Goal: Task Accomplishment & Management: Complete application form

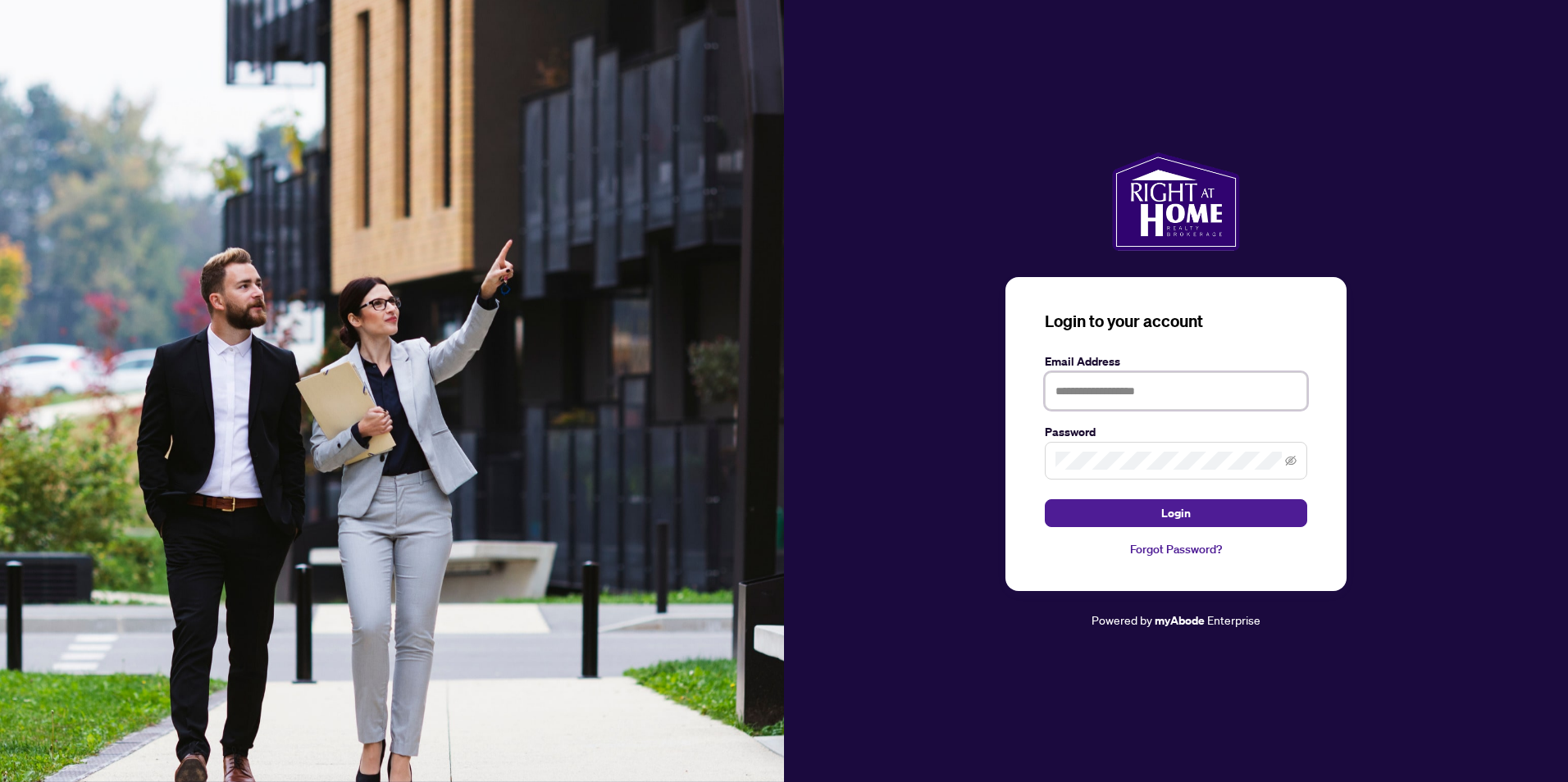
click at [1132, 389] on input "text" at bounding box center [1175, 391] width 262 height 38
type input "**********"
click at [1140, 517] on button "Login" at bounding box center [1175, 512] width 262 height 27
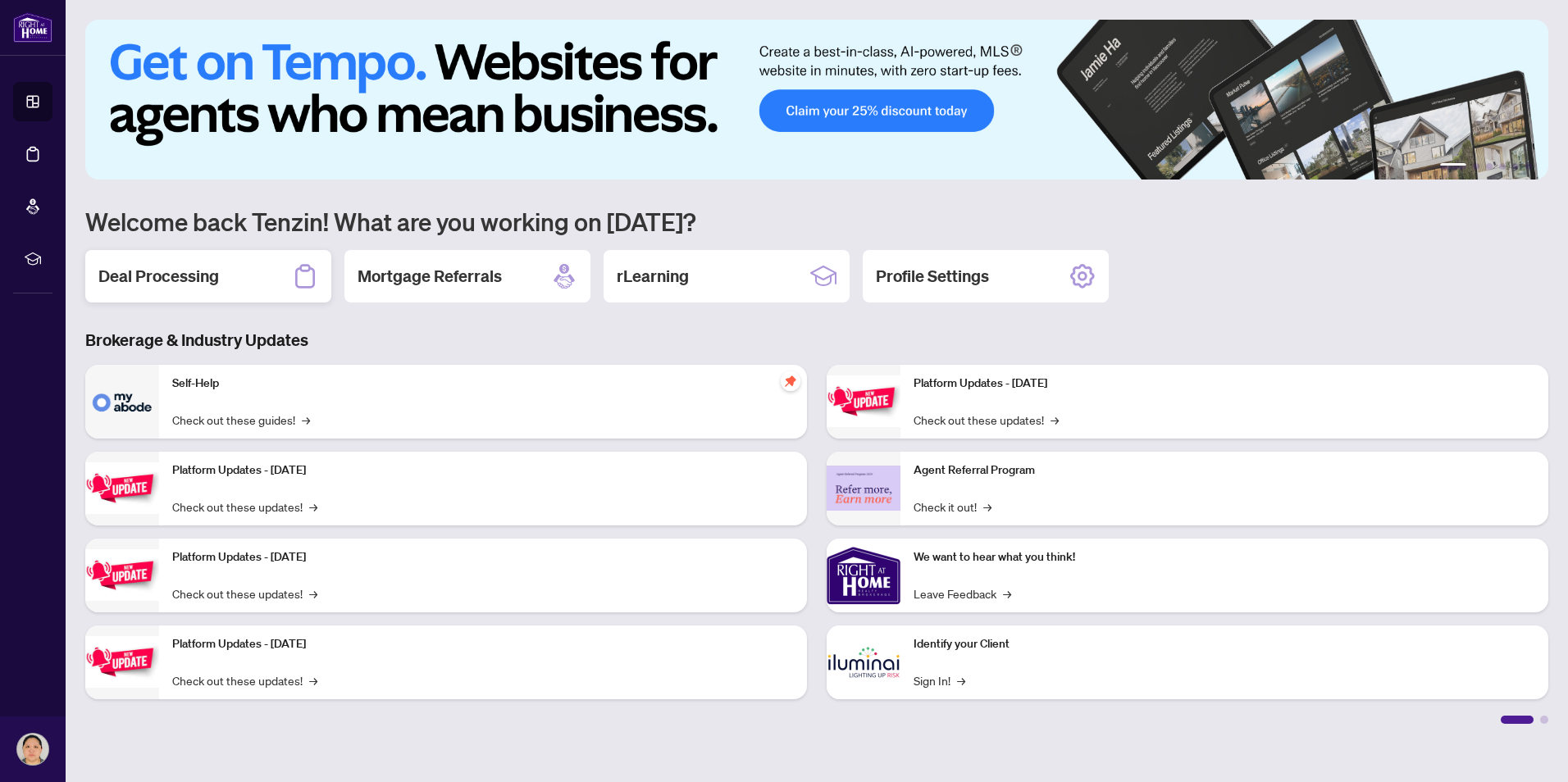
click at [196, 286] on h2 "Deal Processing" at bounding box center [159, 277] width 121 height 23
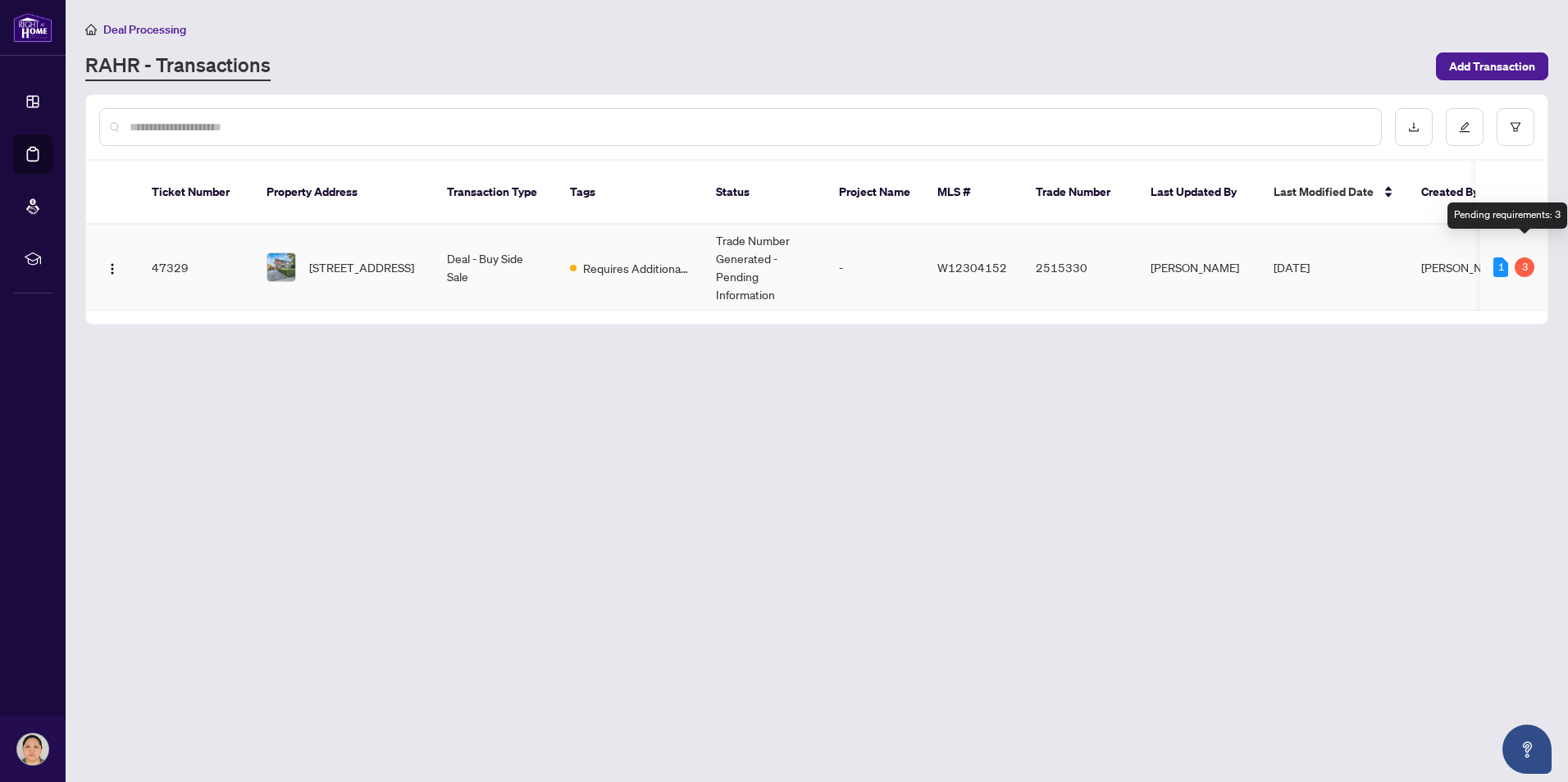
click at [1525, 257] on div "3" at bounding box center [1524, 267] width 20 height 20
click at [659, 259] on span "Requires Additional Docs" at bounding box center [636, 268] width 106 height 18
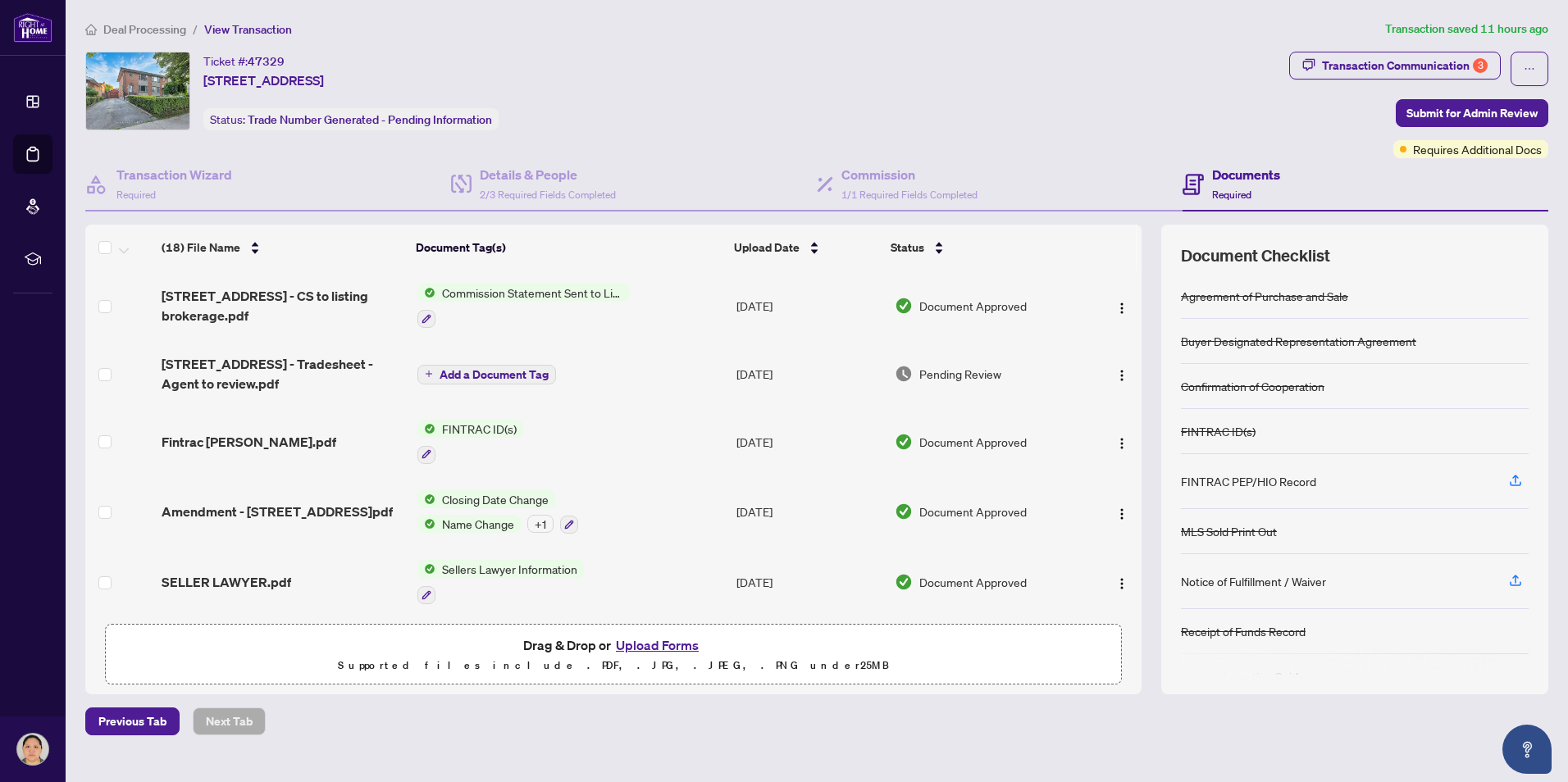
click at [481, 377] on span "Add a Document Tag" at bounding box center [494, 374] width 109 height 12
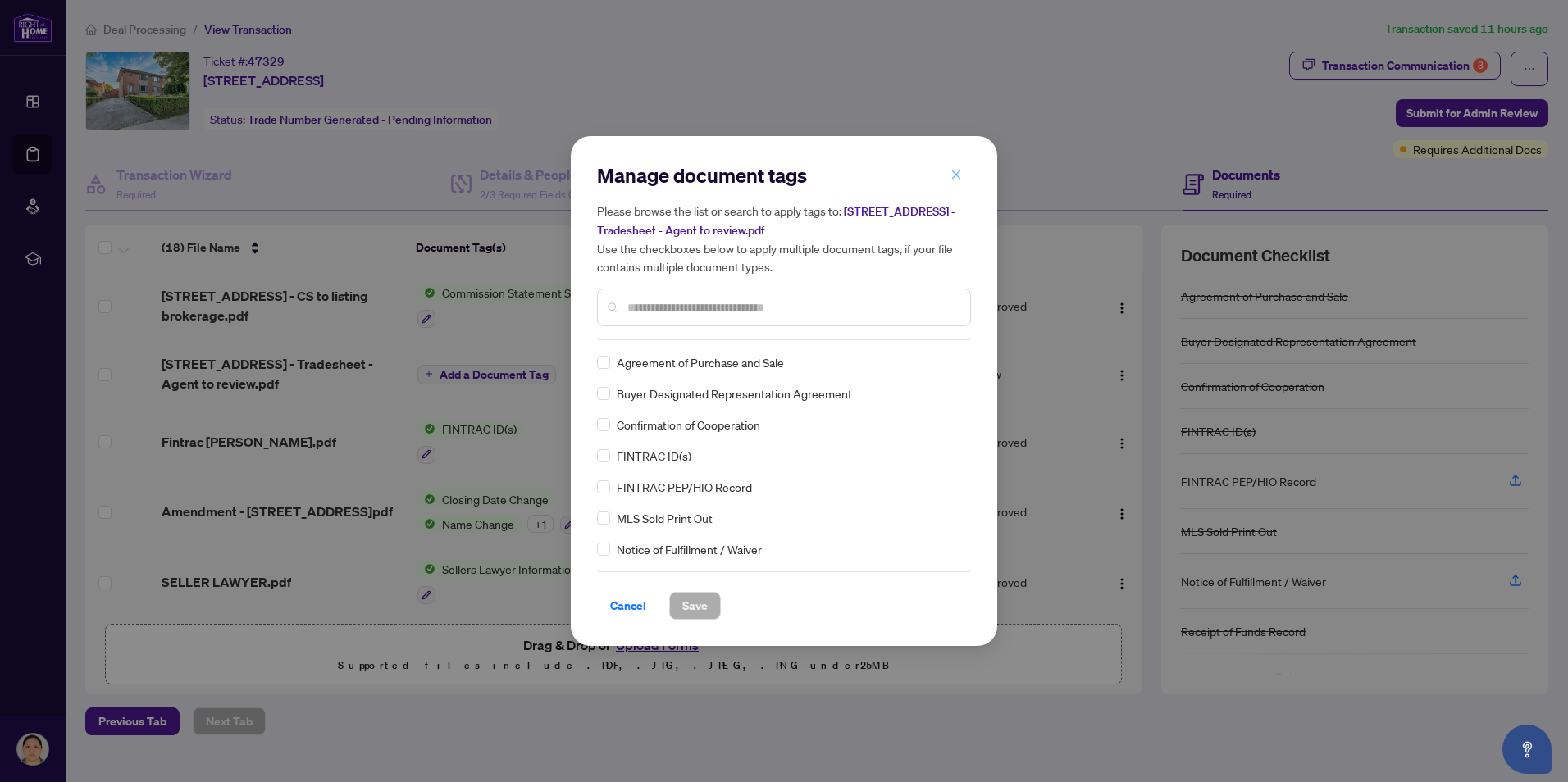
click at [953, 174] on icon "close" at bounding box center [956, 175] width 12 height 12
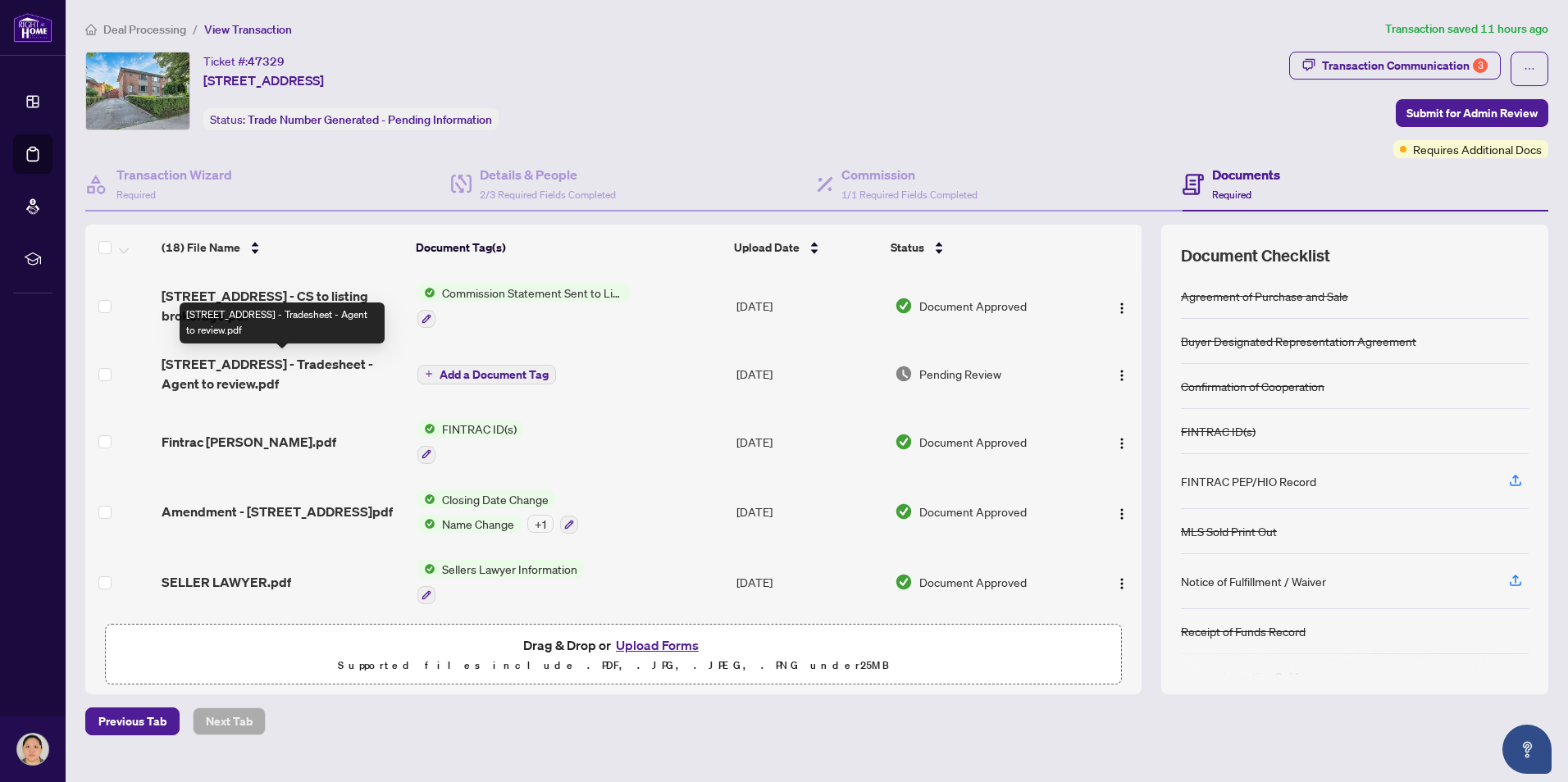
click at [261, 363] on span "[STREET_ADDRESS] - Tradesheet - Agent to review.pdf" at bounding box center [283, 374] width 243 height 39
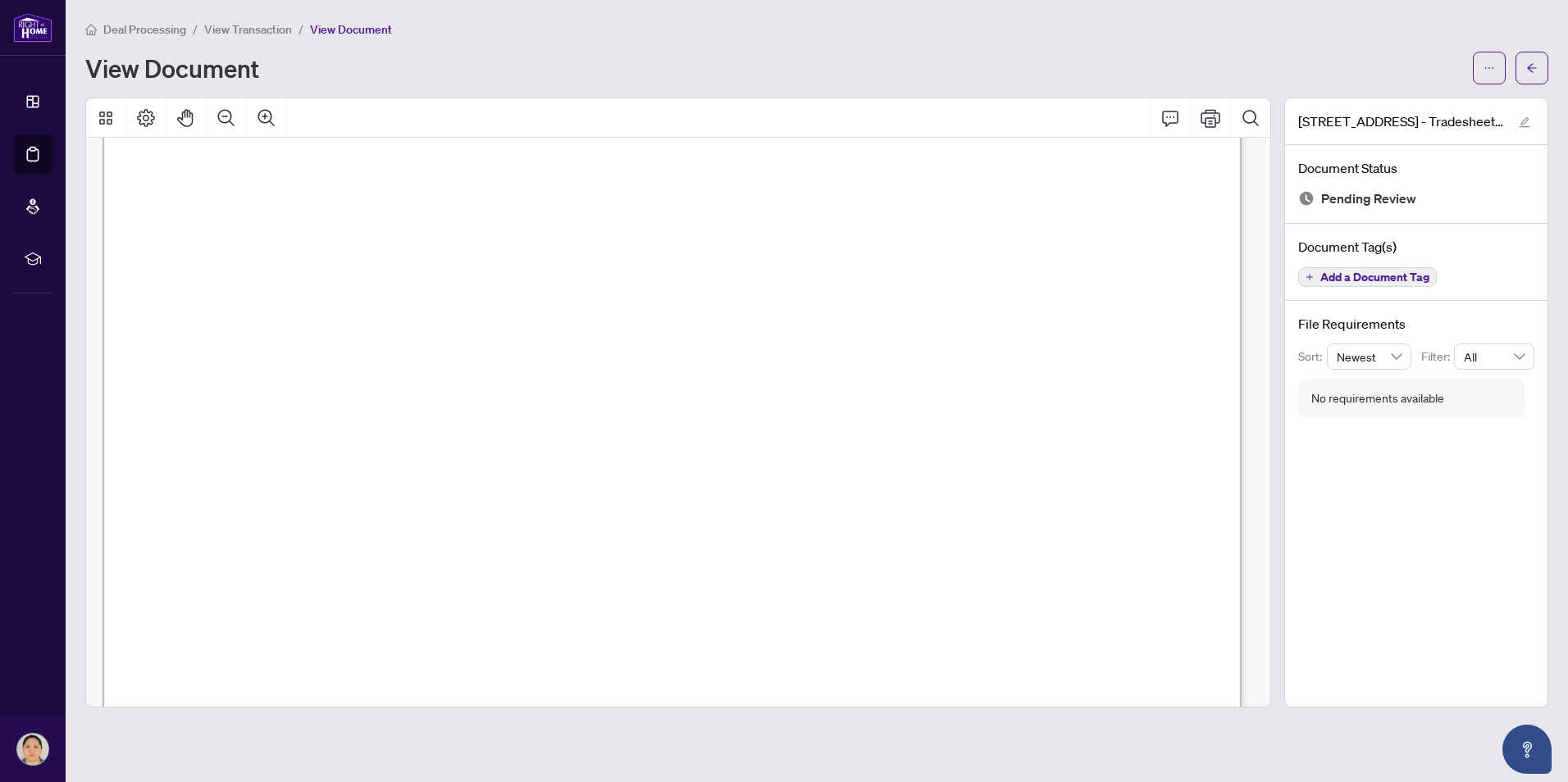
scroll to position [575, 0]
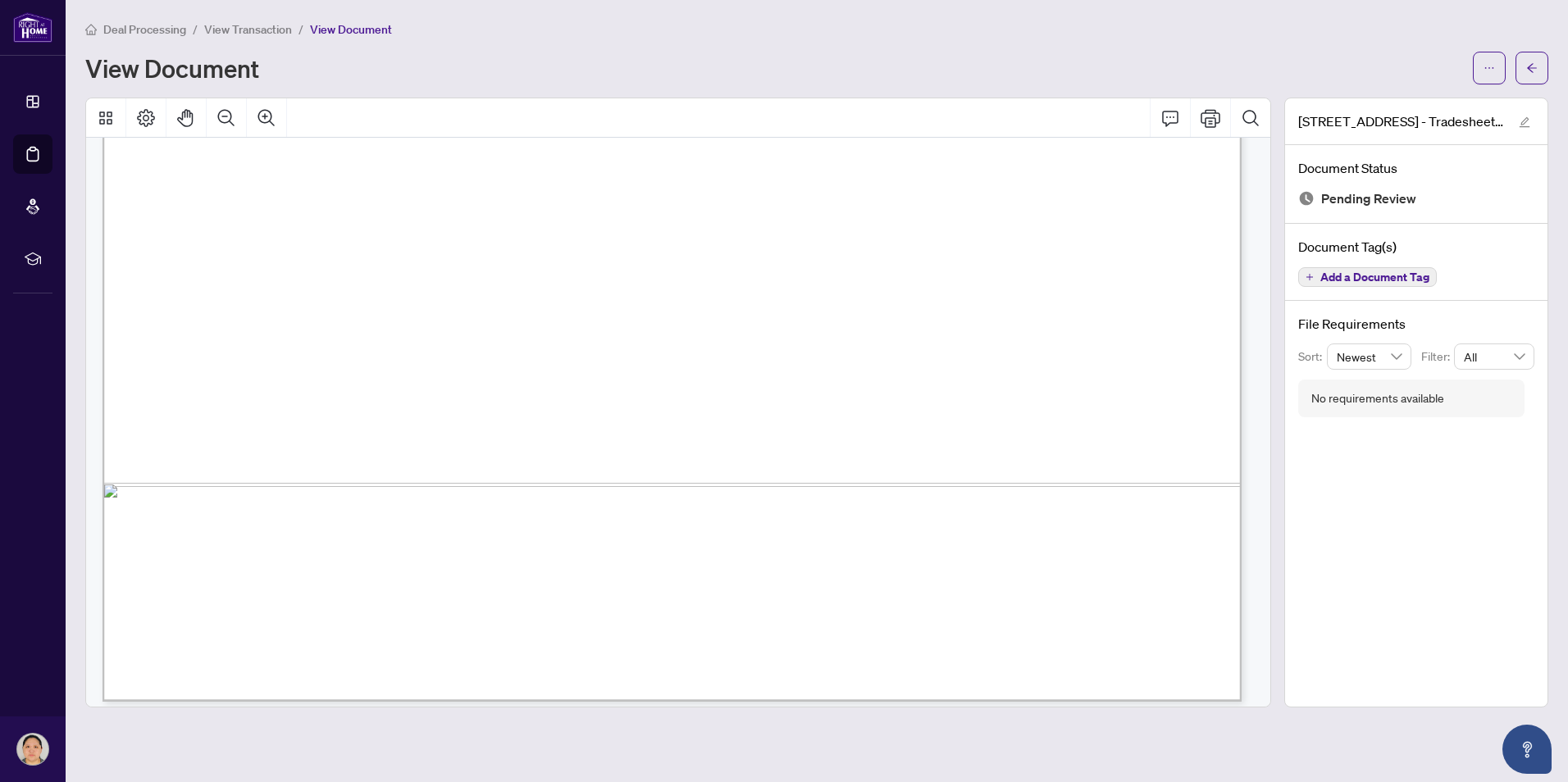
scroll to position [938, 0]
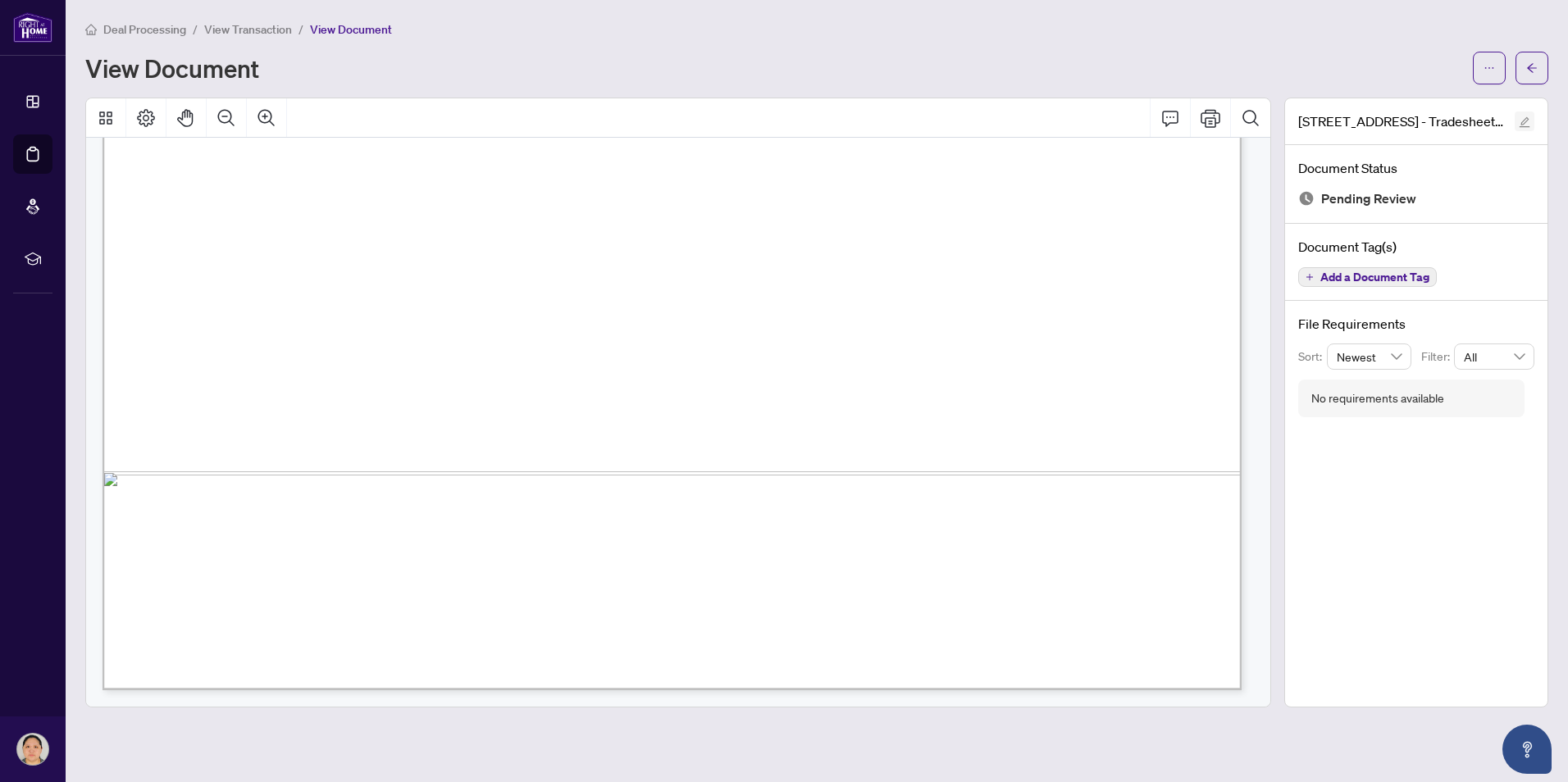
click at [1524, 121] on icon "edit" at bounding box center [1524, 121] width 12 height 12
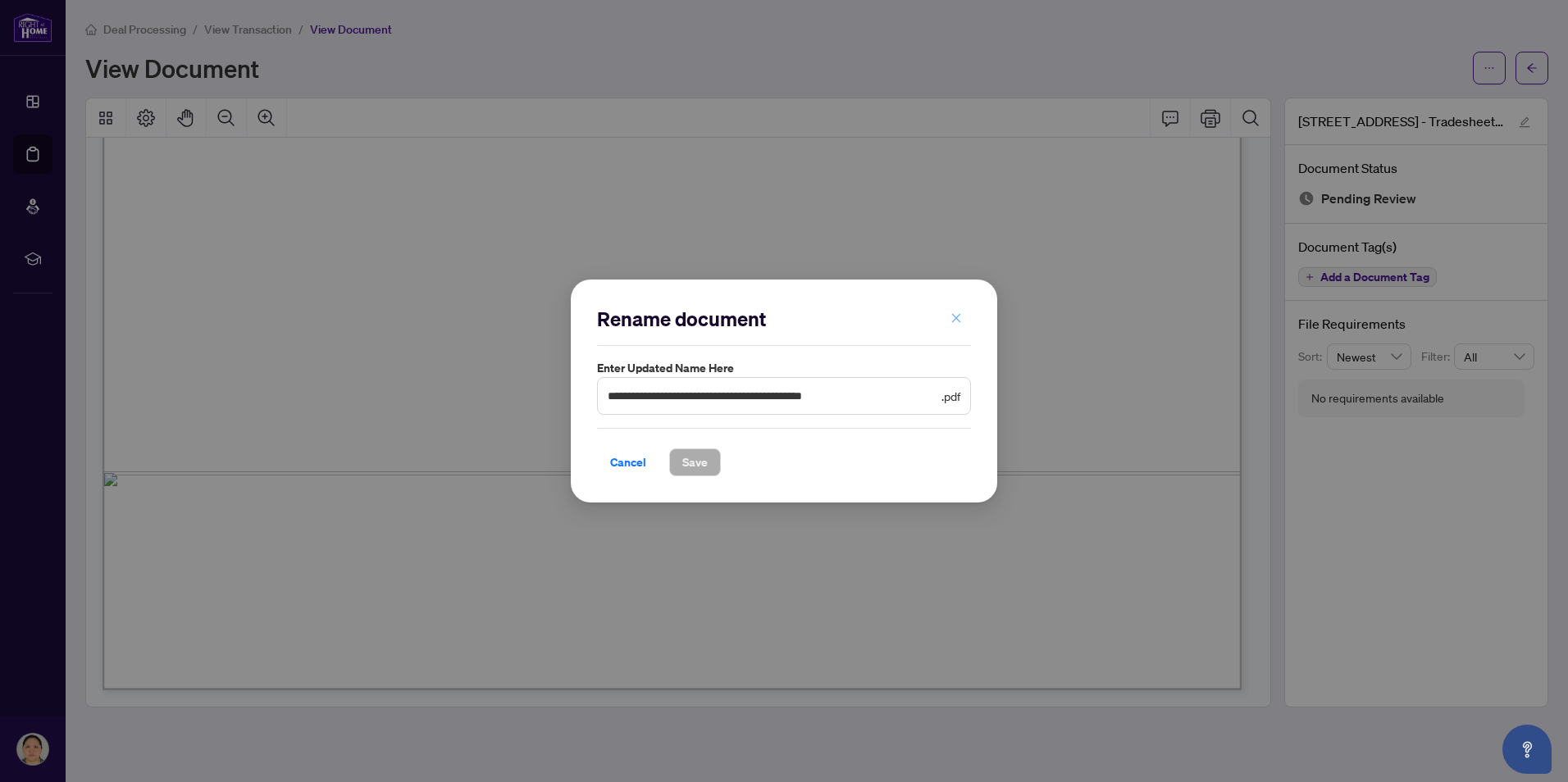
click at [956, 317] on icon "close" at bounding box center [956, 317] width 9 height 9
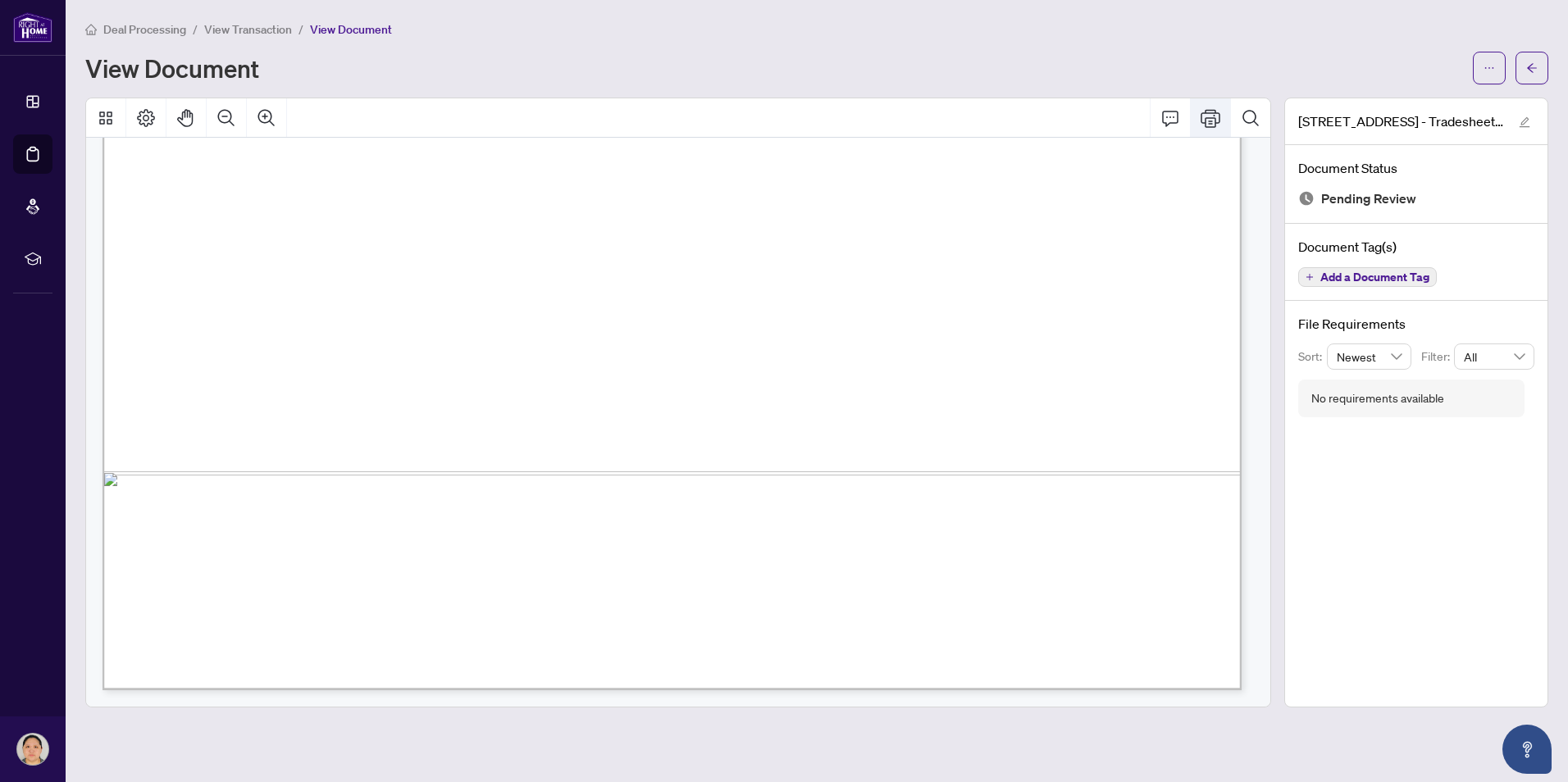
click at [1215, 116] on icon "Print" at bounding box center [1210, 118] width 20 height 20
click at [1541, 75] on button "button" at bounding box center [1531, 67] width 33 height 33
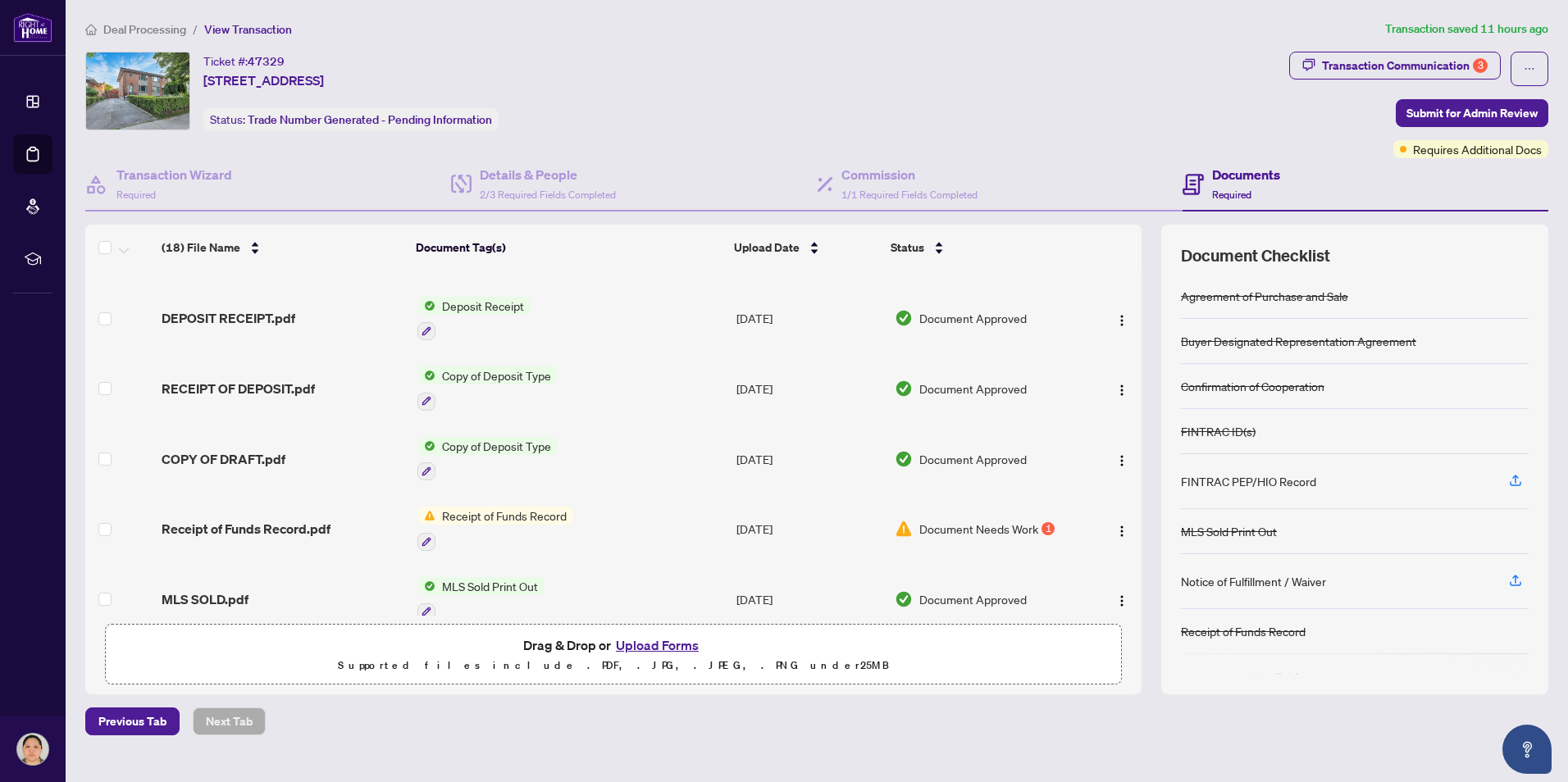
scroll to position [411, 0]
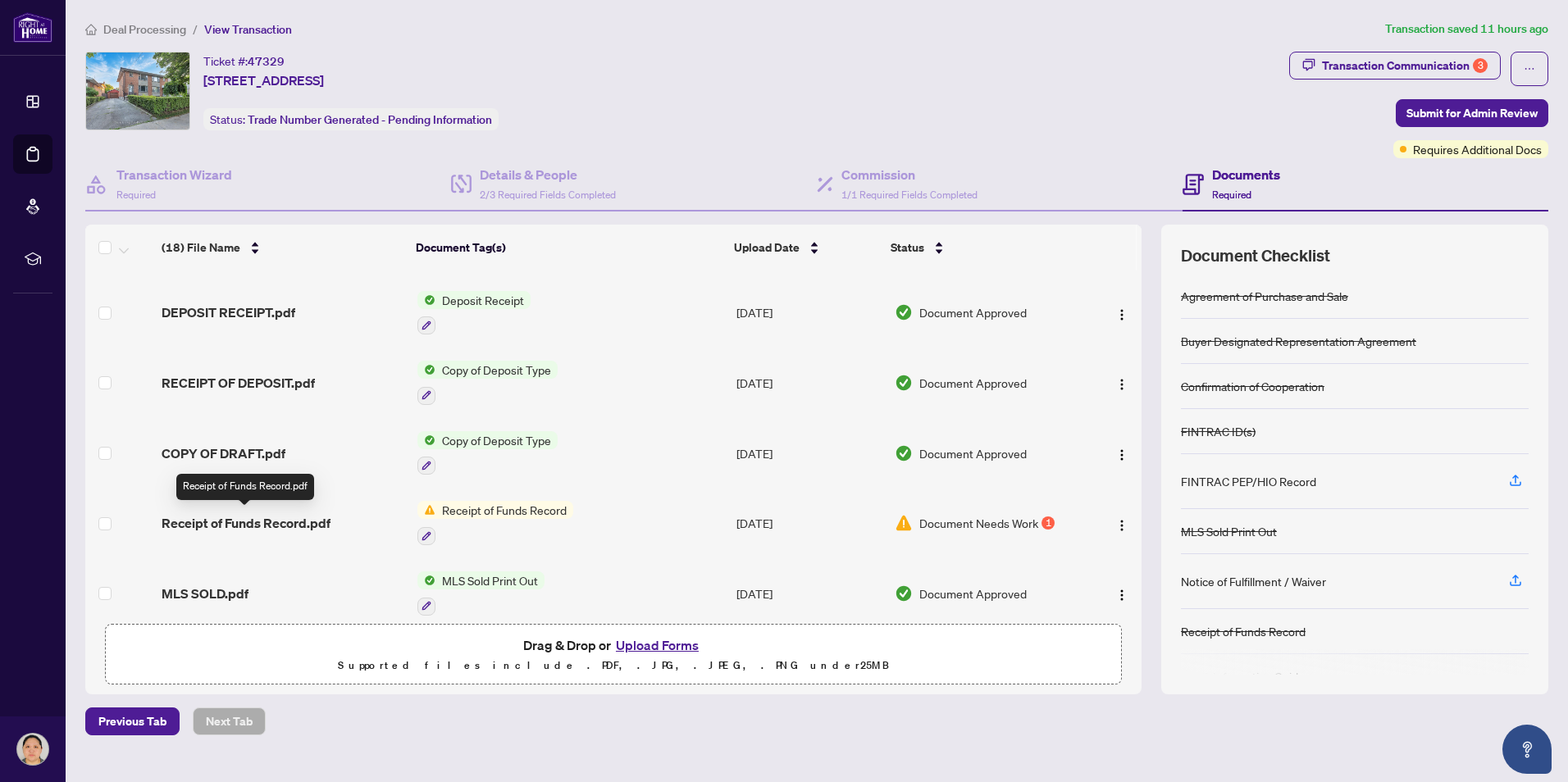
click at [293, 521] on span "Receipt of Funds Record.pdf" at bounding box center [246, 523] width 169 height 20
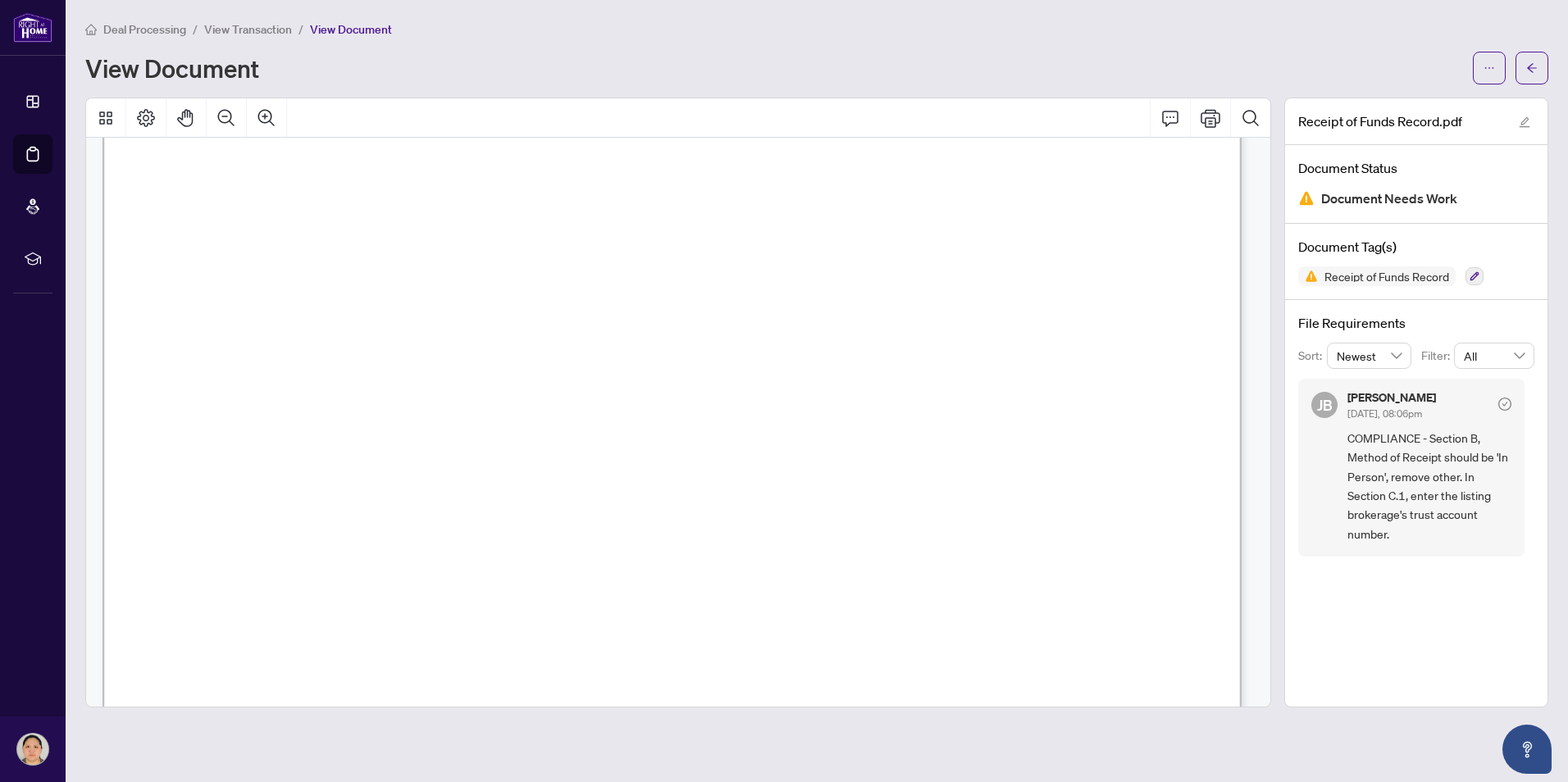
scroll to position [246, 0]
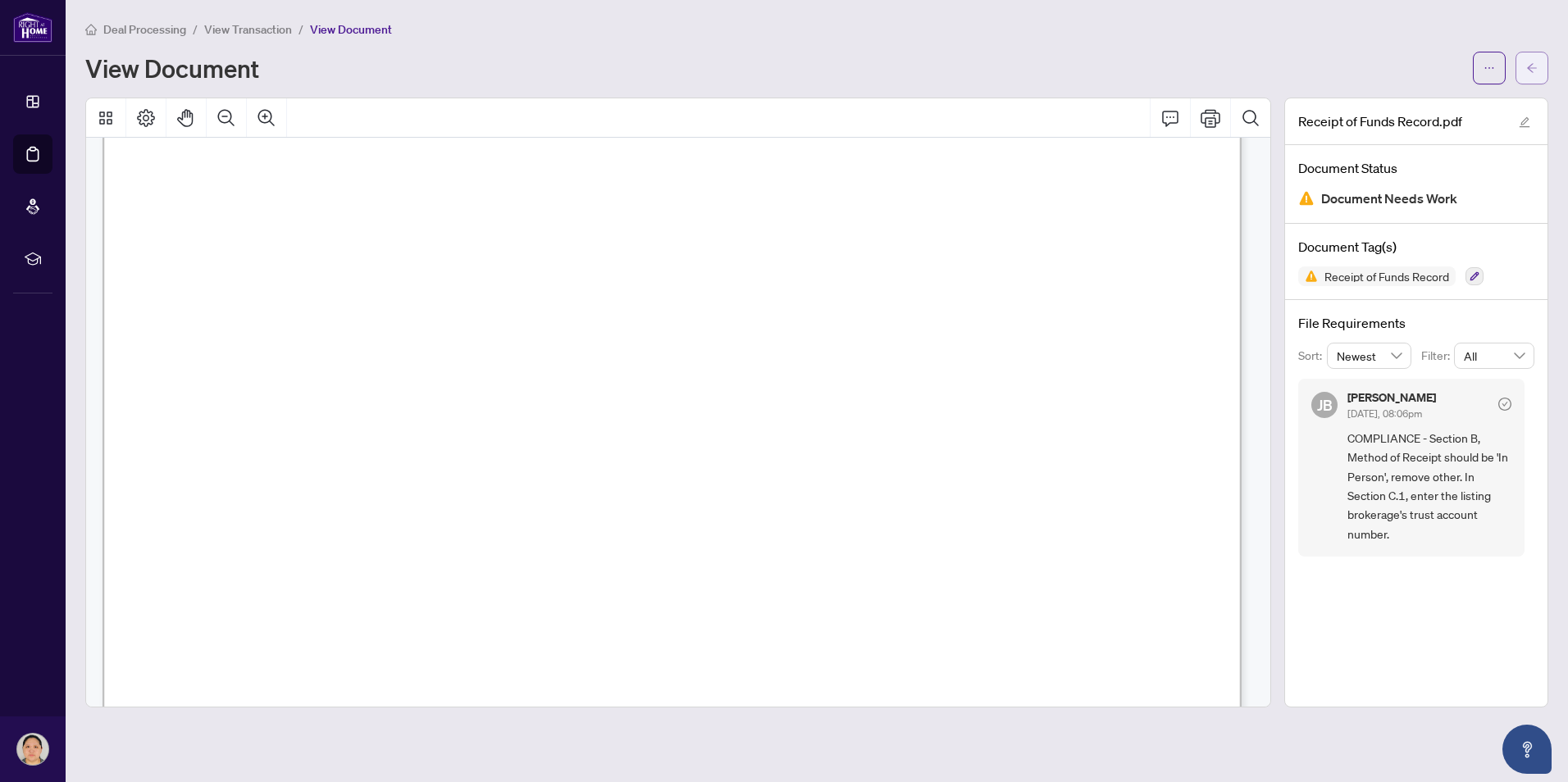
click at [1527, 62] on icon "arrow-left" at bounding box center [1531, 67] width 12 height 12
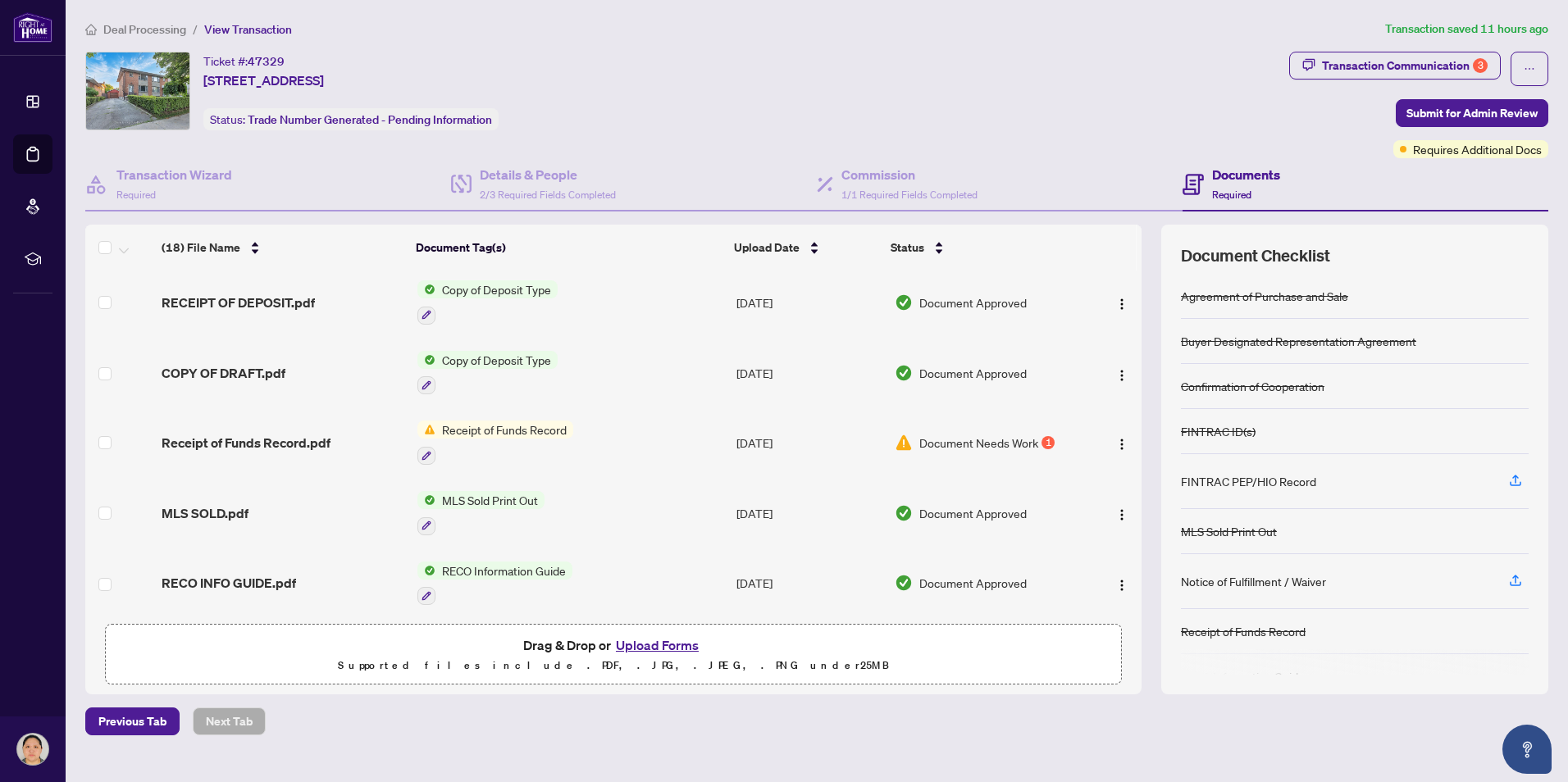
scroll to position [492, 0]
click at [477, 427] on span "Receipt of Funds Record" at bounding box center [503, 428] width 137 height 18
click at [298, 436] on span "Receipt of Funds Record.pdf" at bounding box center [246, 442] width 169 height 20
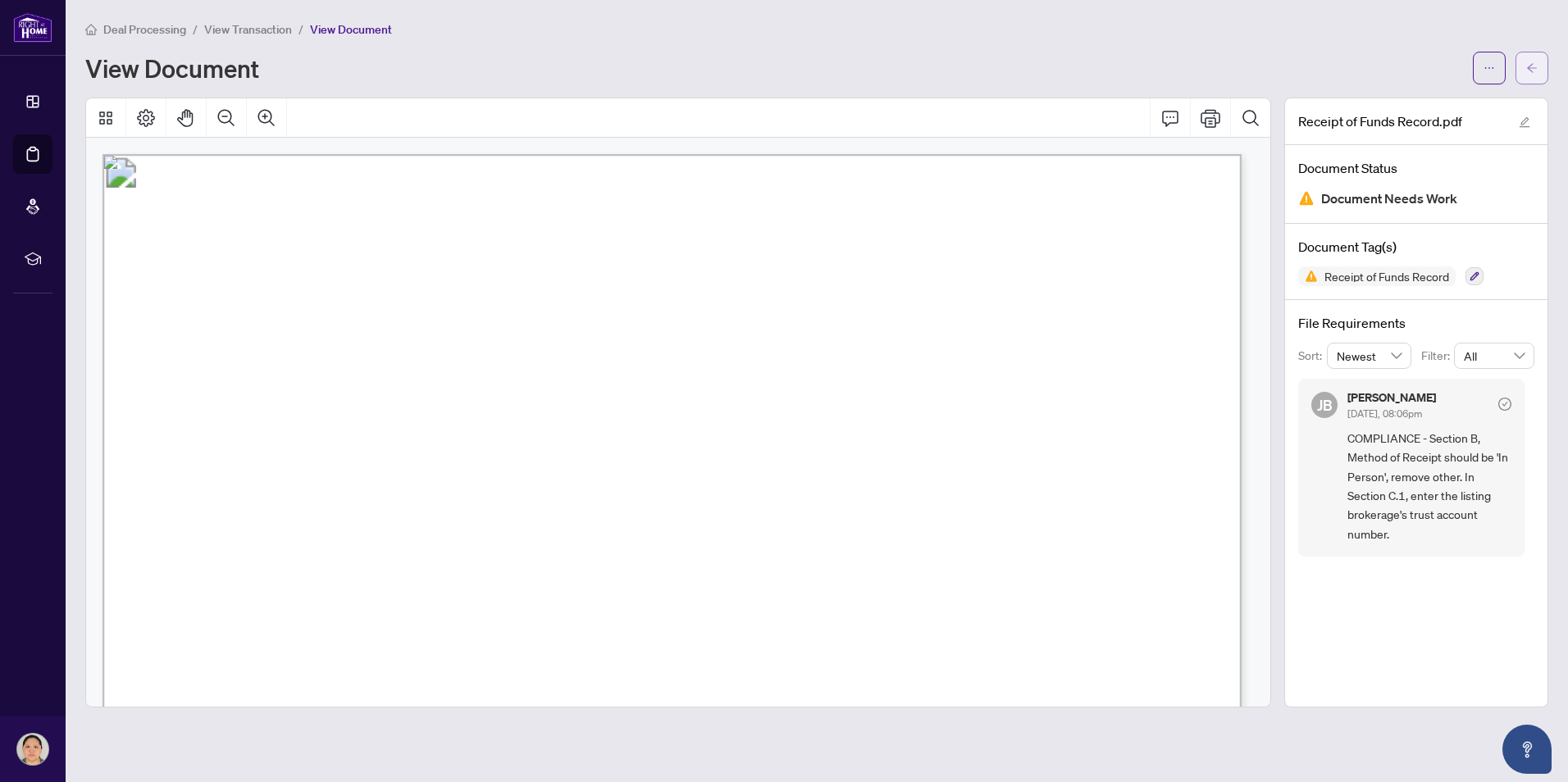
click at [1542, 71] on button "button" at bounding box center [1531, 67] width 33 height 33
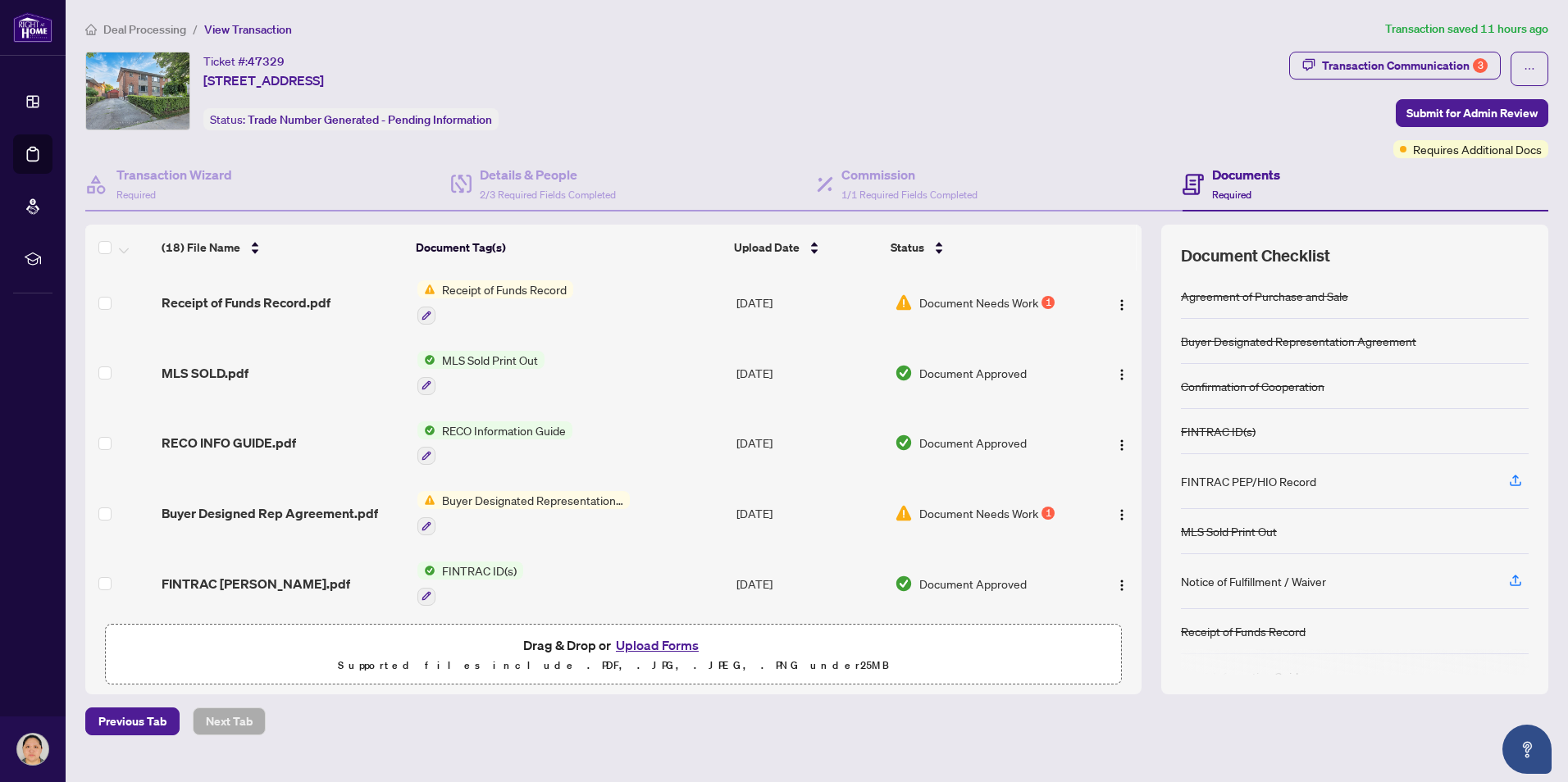
scroll to position [656, 0]
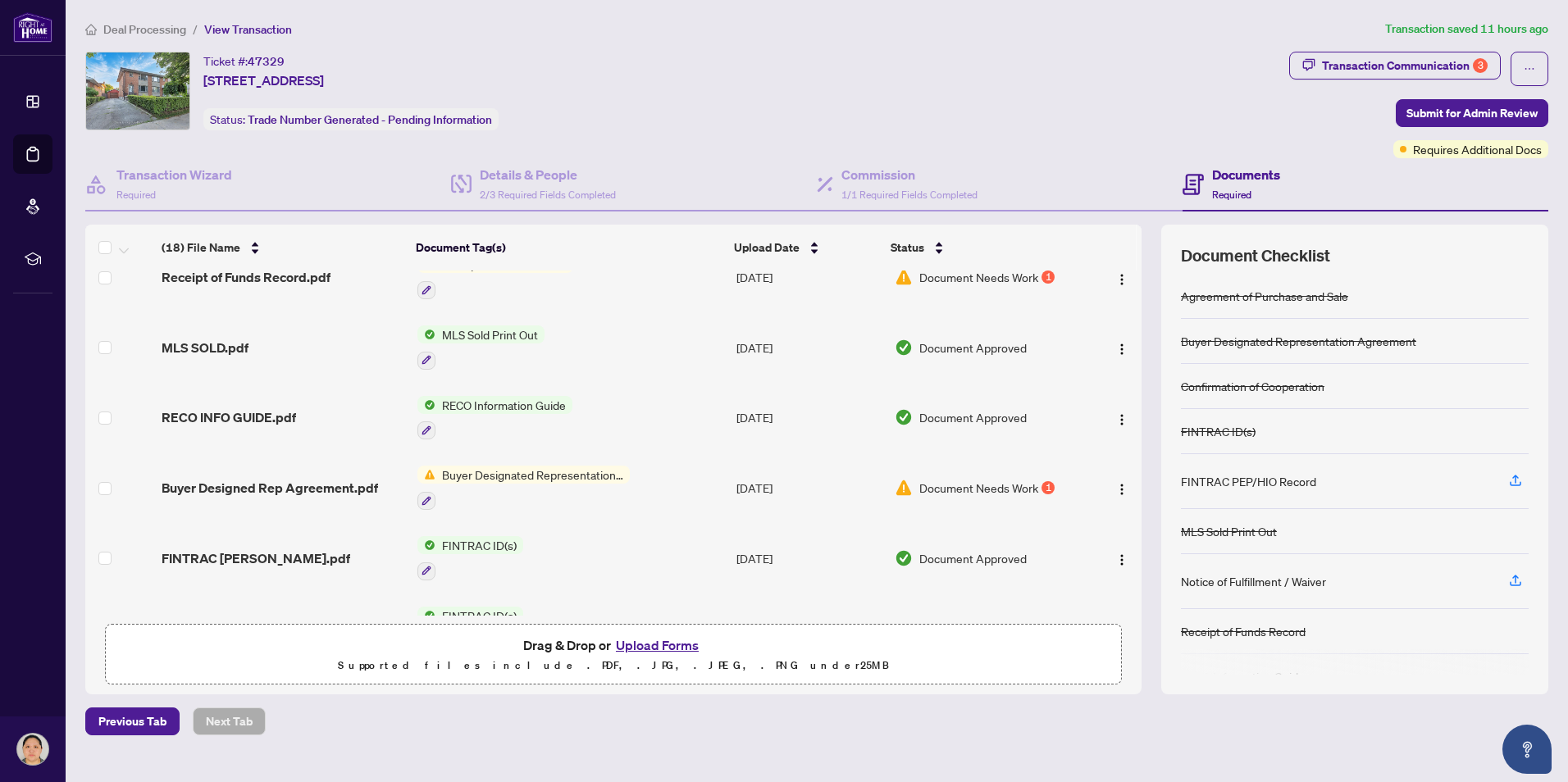
click at [587, 476] on span "Buyer Designated Representation Agreement" at bounding box center [532, 474] width 194 height 18
click at [320, 488] on span "Buyer Designed Rep Agreement.pdf" at bounding box center [269, 488] width 216 height 20
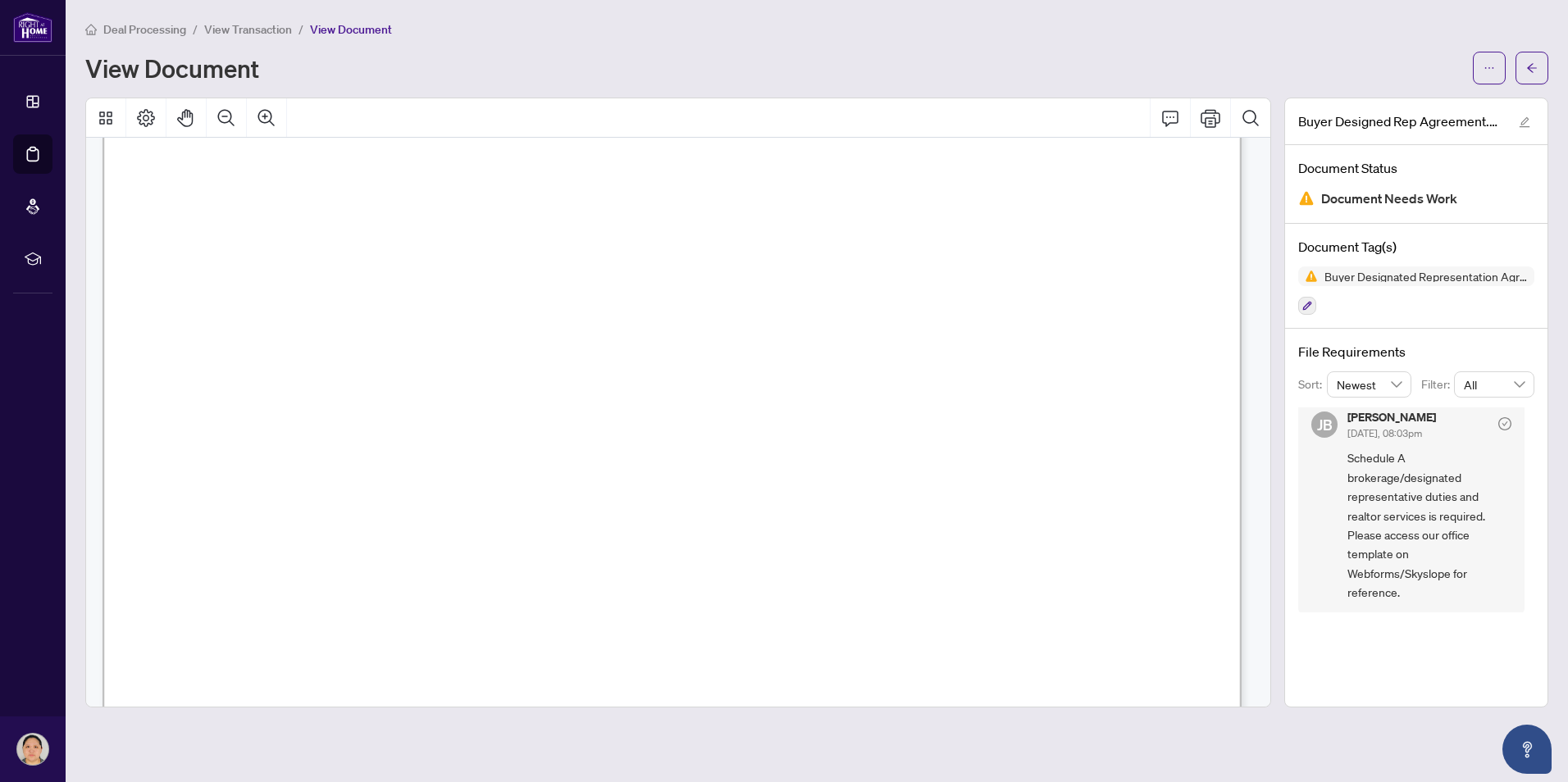
scroll to position [12, 0]
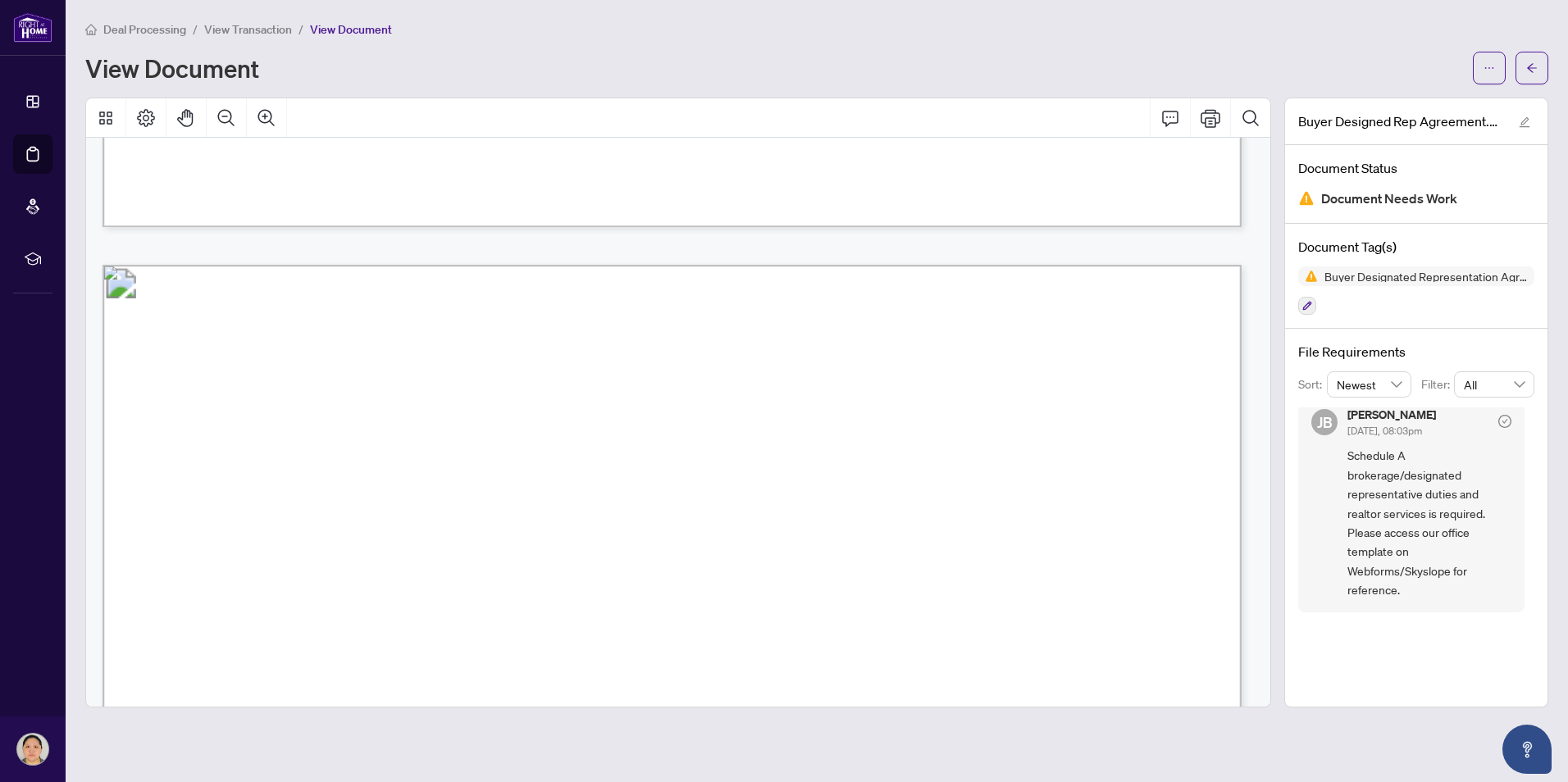
scroll to position [4511, 0]
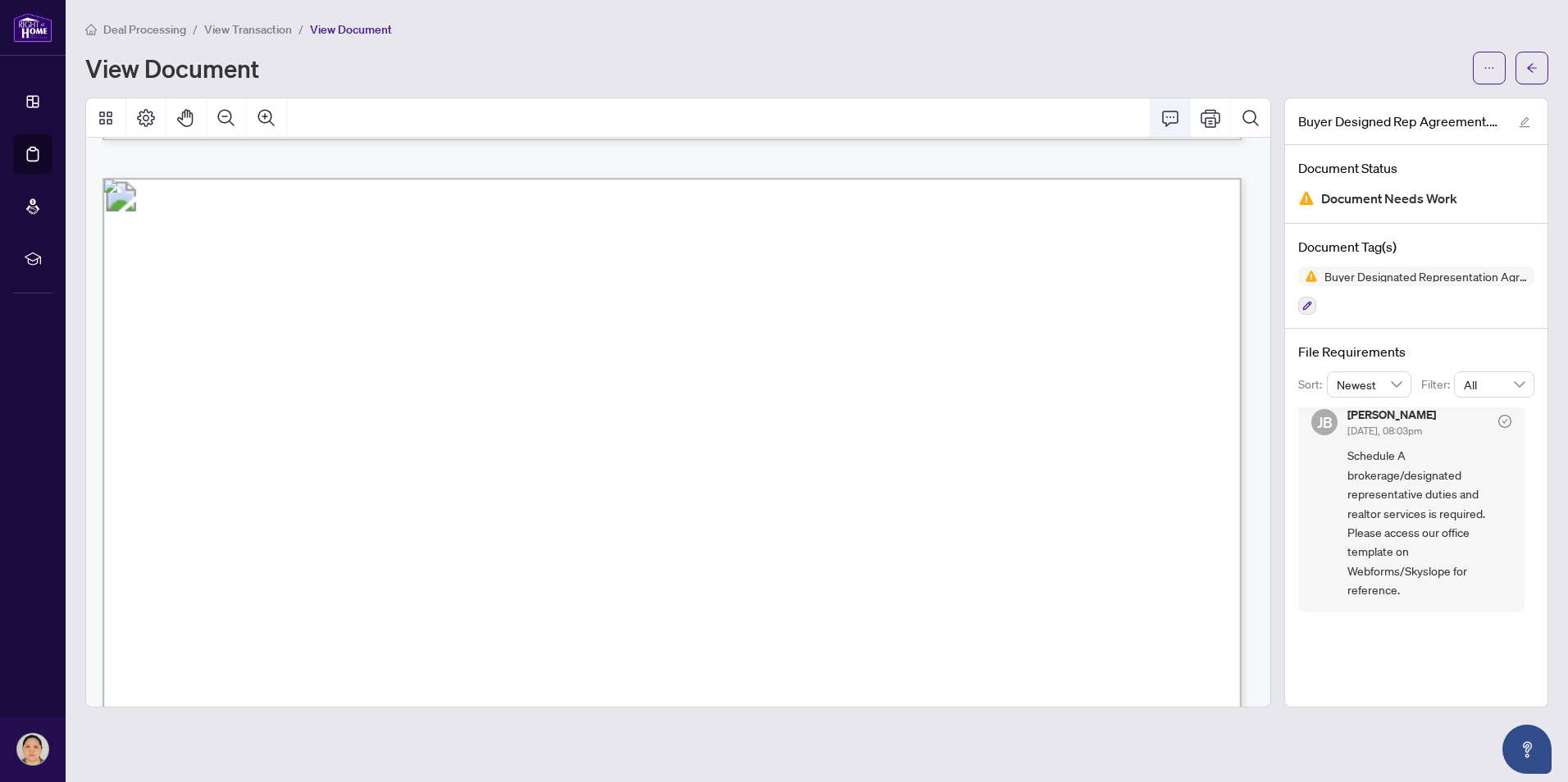
click at [1171, 121] on icon "Comment" at bounding box center [1170, 119] width 17 height 16
click at [1529, 69] on icon "arrow-left" at bounding box center [1531, 67] width 10 height 9
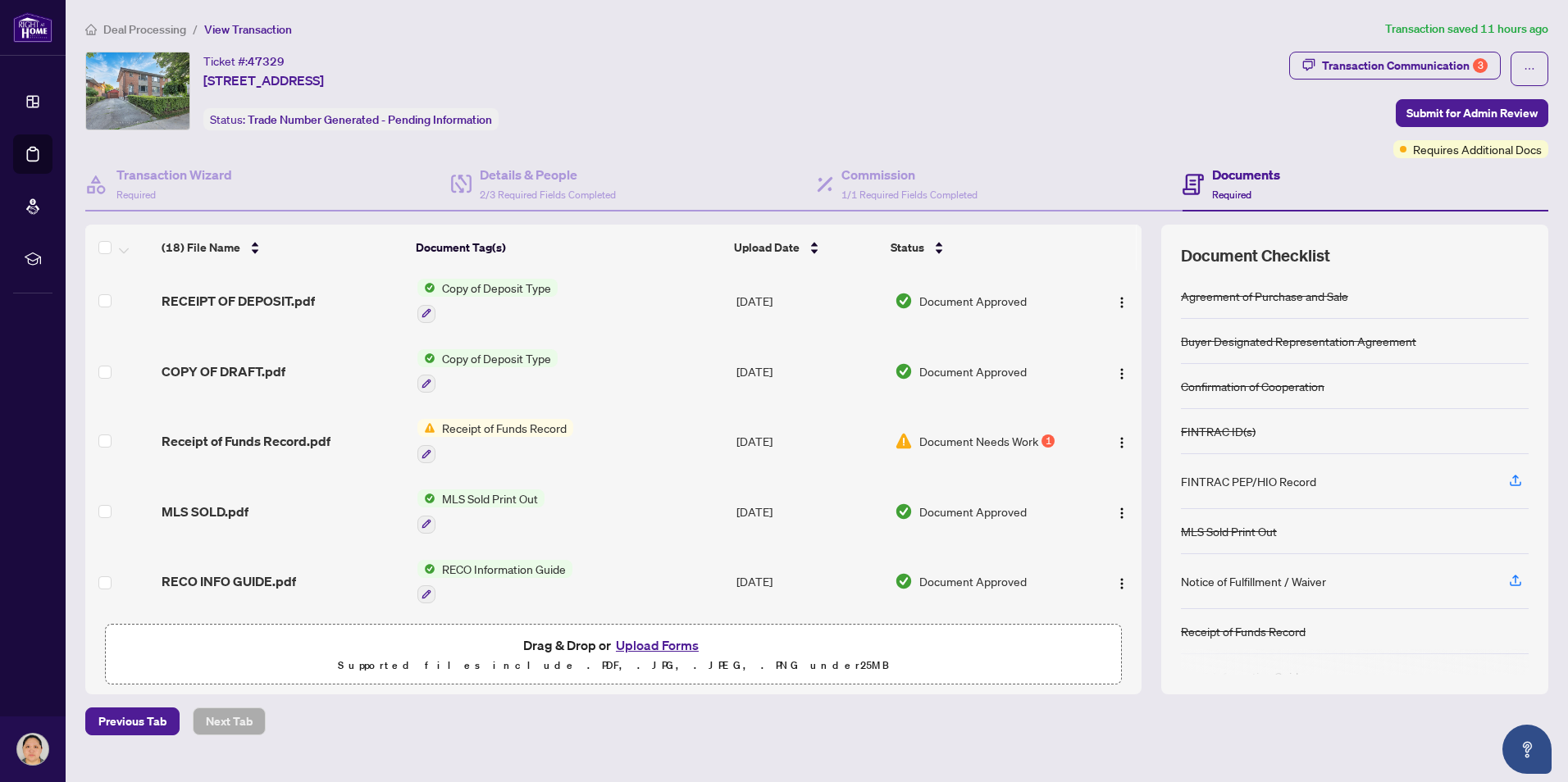
scroll to position [575, 0]
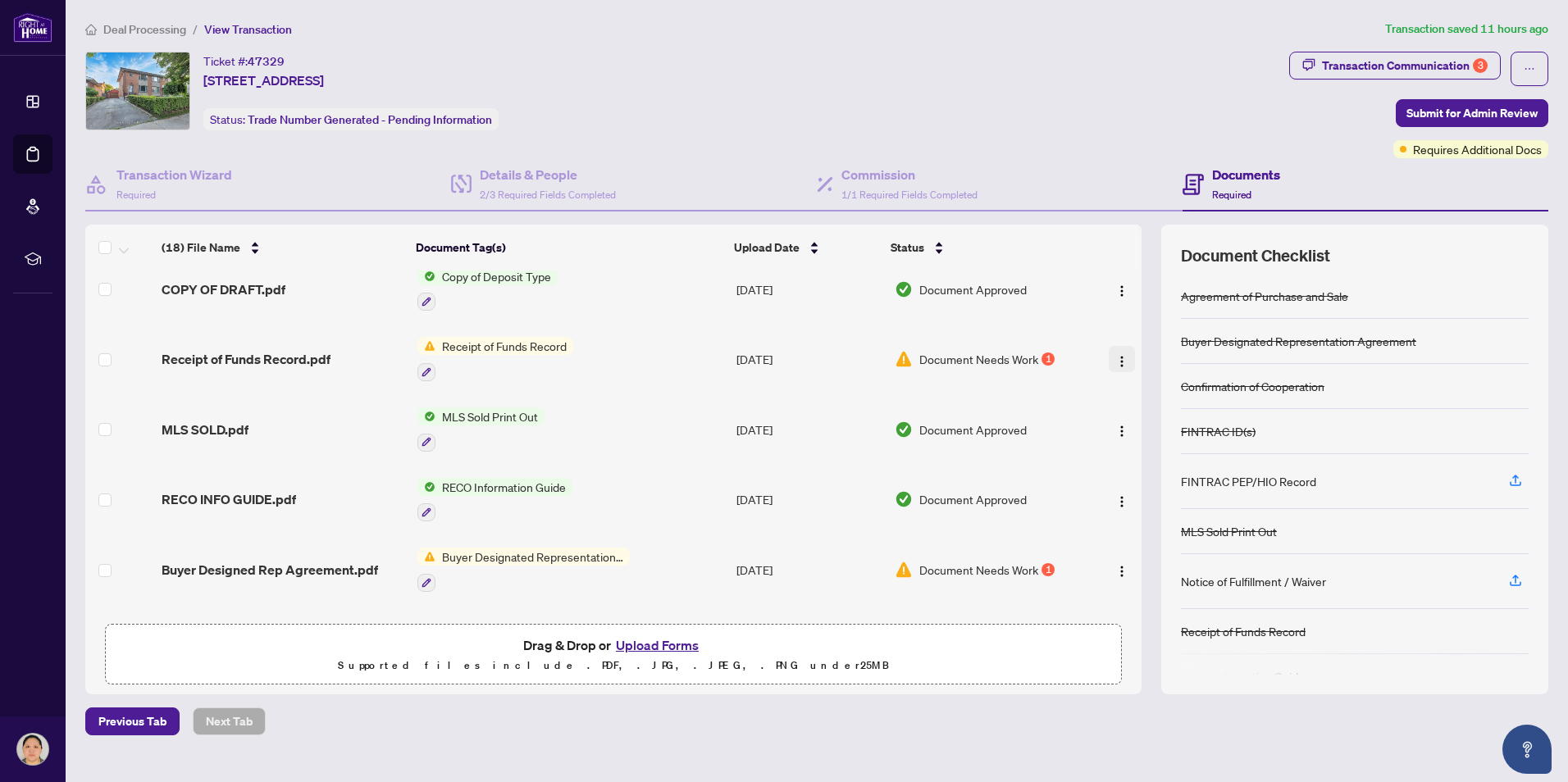
click at [1109, 356] on button "button" at bounding box center [1122, 359] width 27 height 27
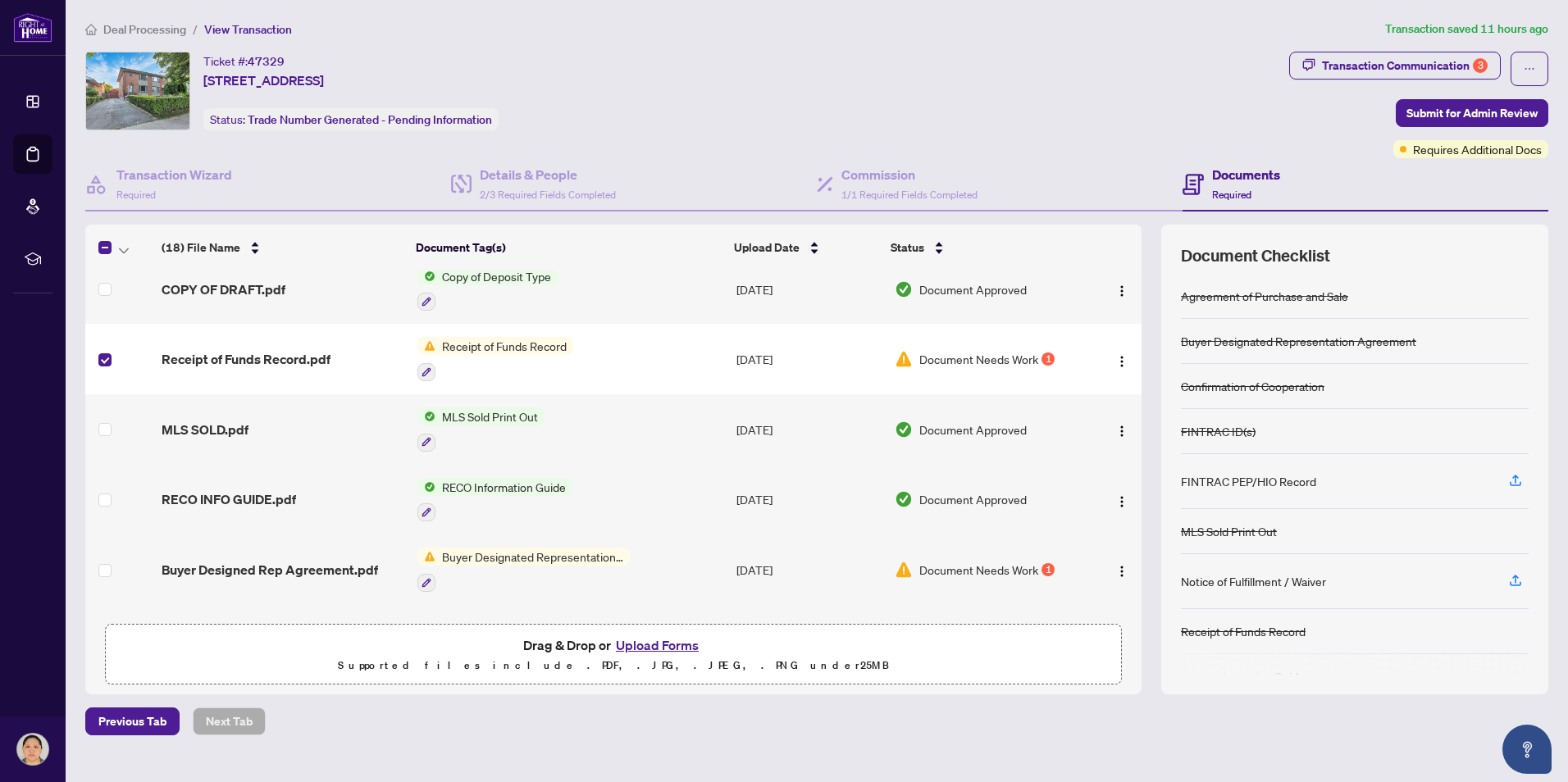
click at [652, 646] on button "Upload Forms" at bounding box center [657, 645] width 93 height 21
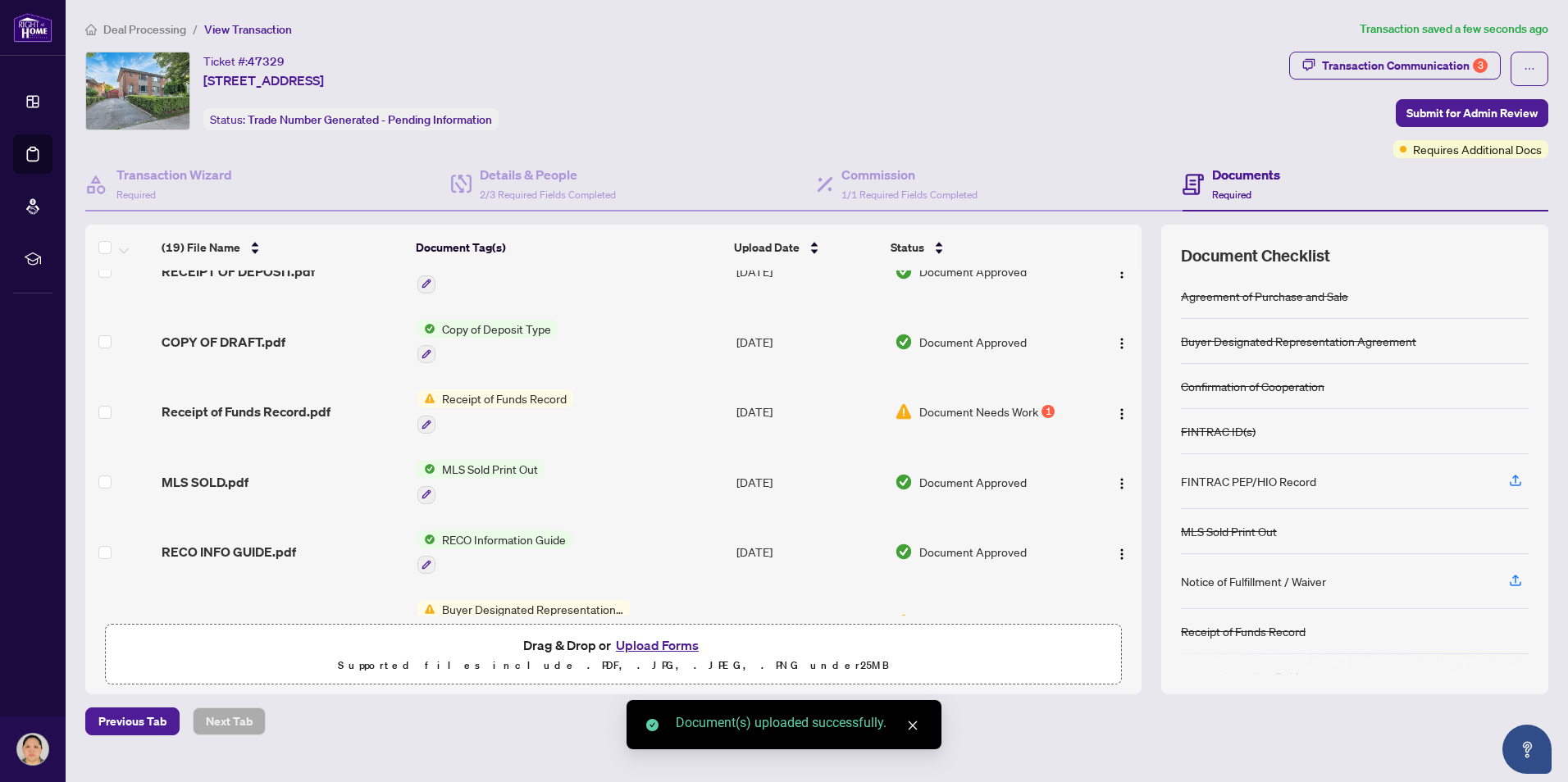
click at [912, 722] on icon "close" at bounding box center [912, 725] width 12 height 12
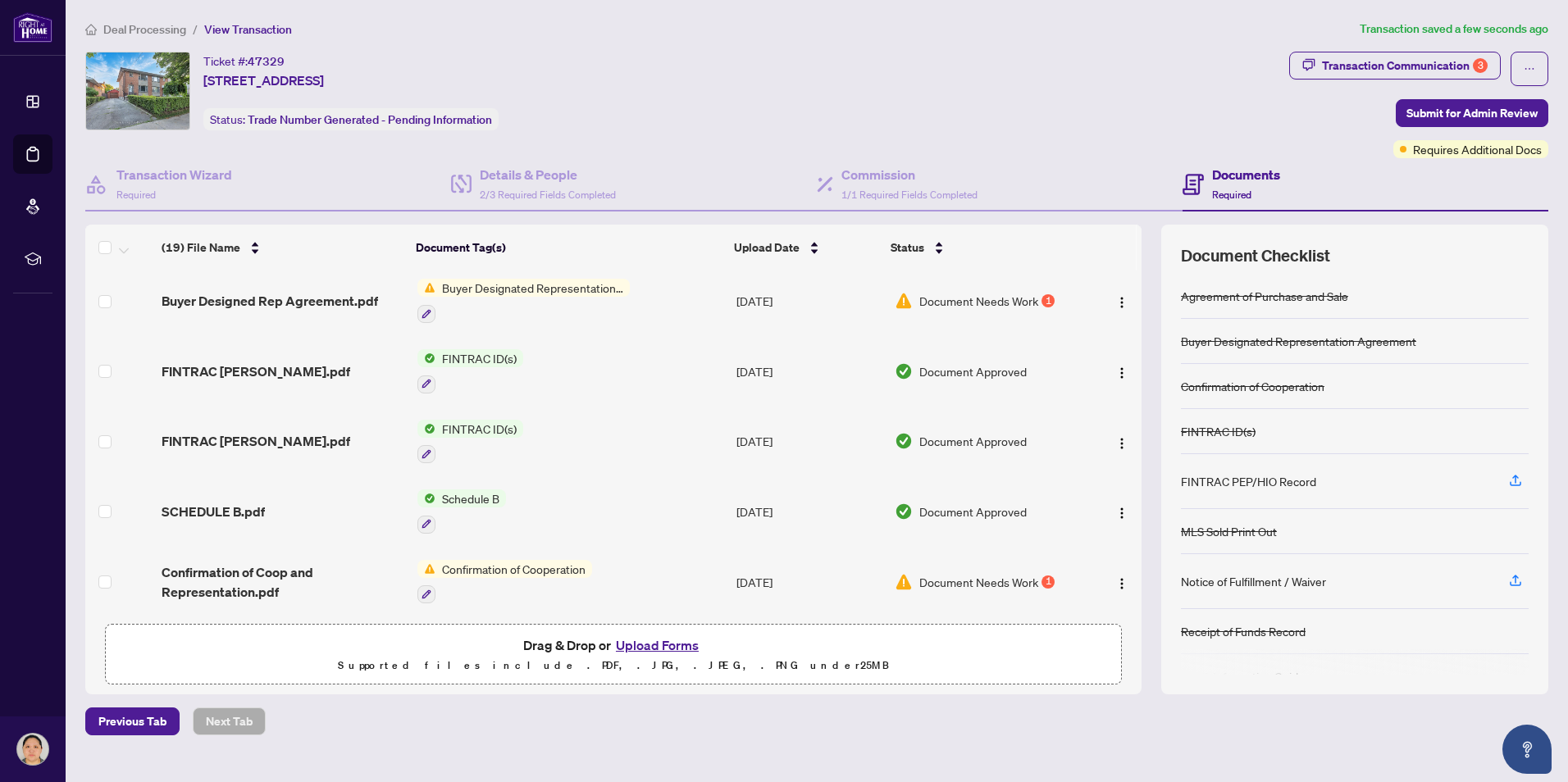
scroll to position [903, 0]
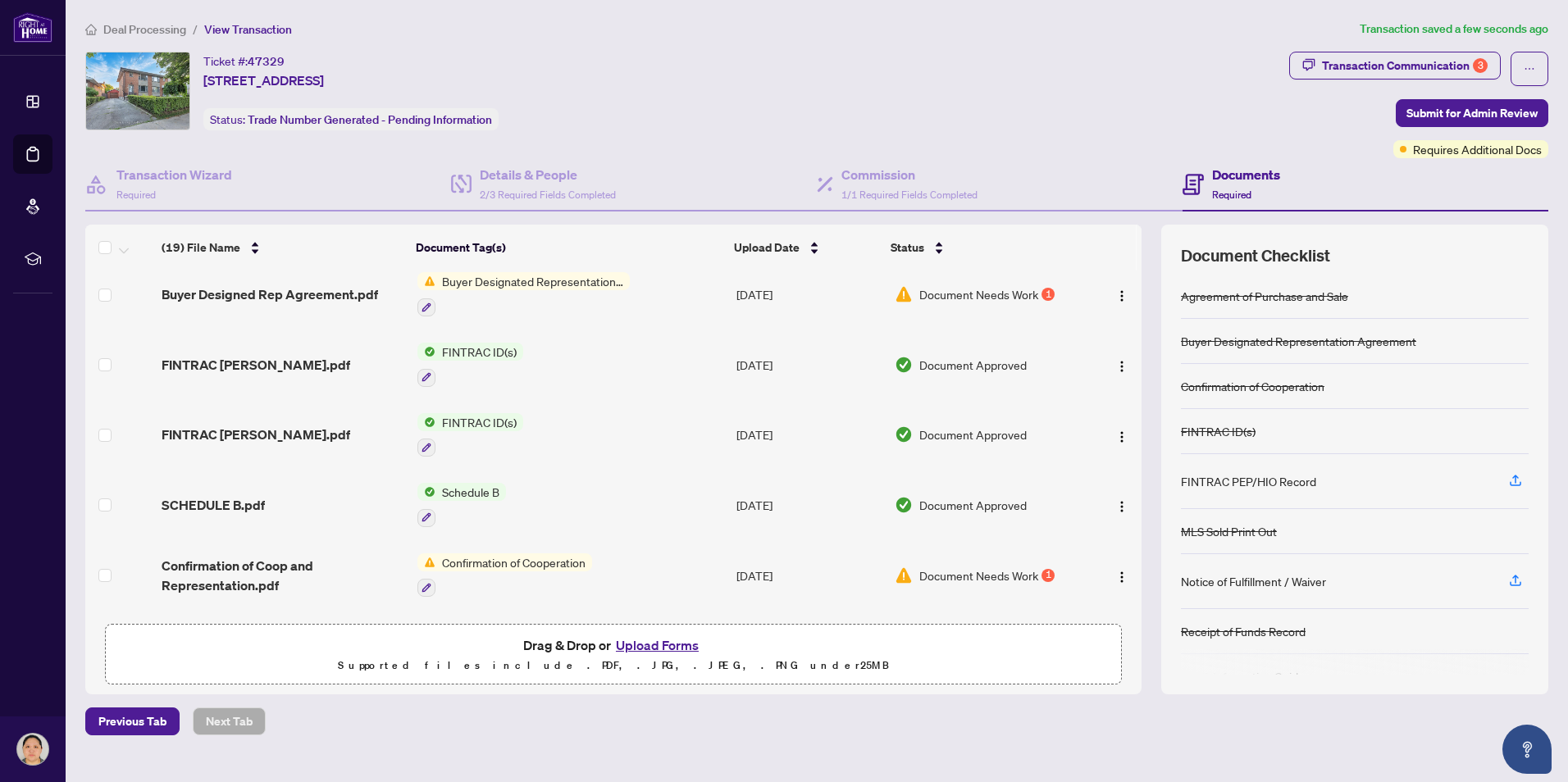
click at [543, 553] on span "Confirmation of Cooperation" at bounding box center [513, 562] width 157 height 18
click at [277, 562] on span "Confirmation of Coop and Representation.pdf" at bounding box center [283, 575] width 243 height 39
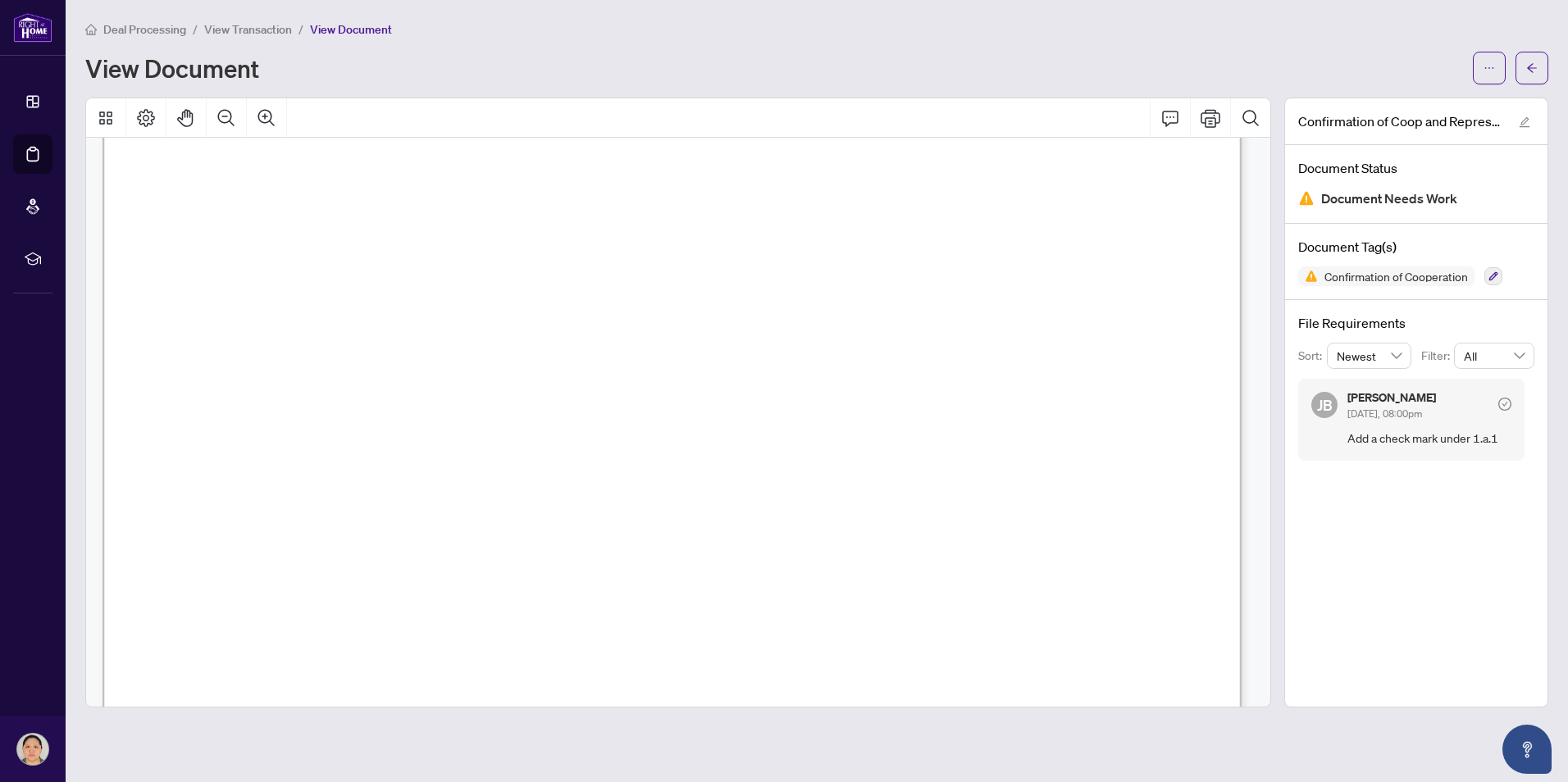
scroll to position [411, 0]
click at [1219, 126] on icon "Print" at bounding box center [1210, 118] width 20 height 20
click at [1205, 116] on icon "Print" at bounding box center [1210, 118] width 20 height 20
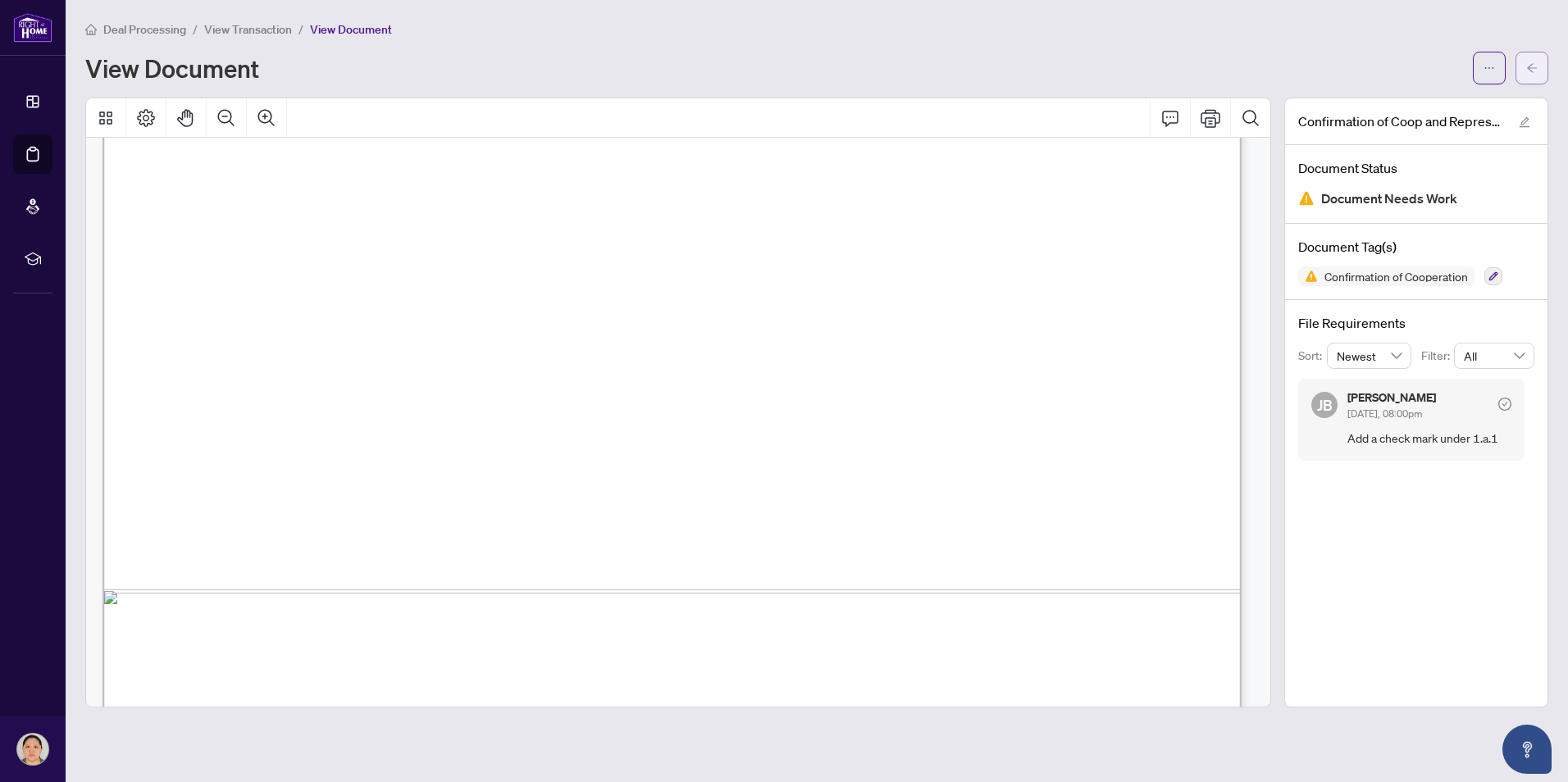
click at [1533, 72] on icon "arrow-left" at bounding box center [1531, 67] width 10 height 9
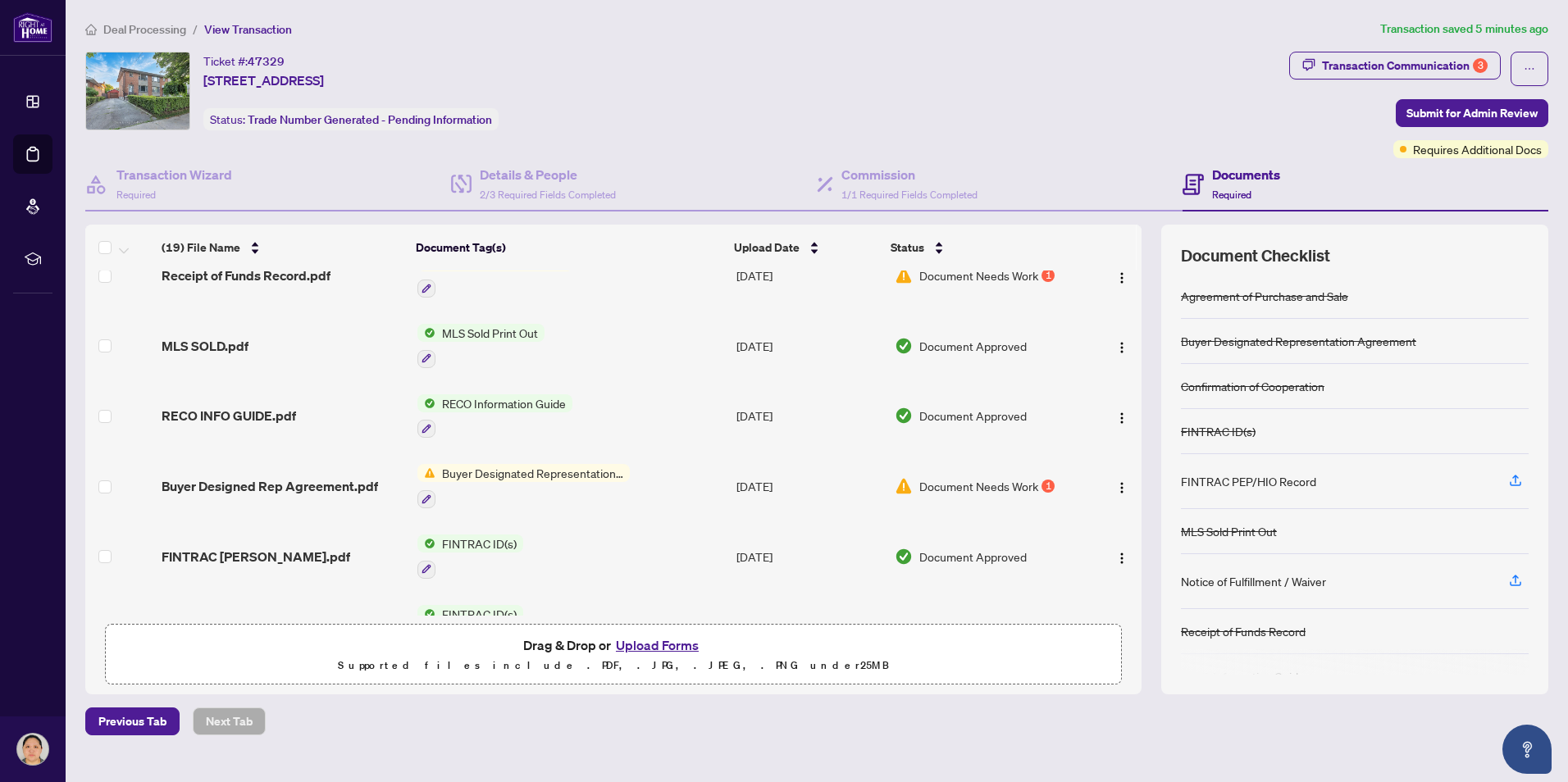
scroll to position [739, 0]
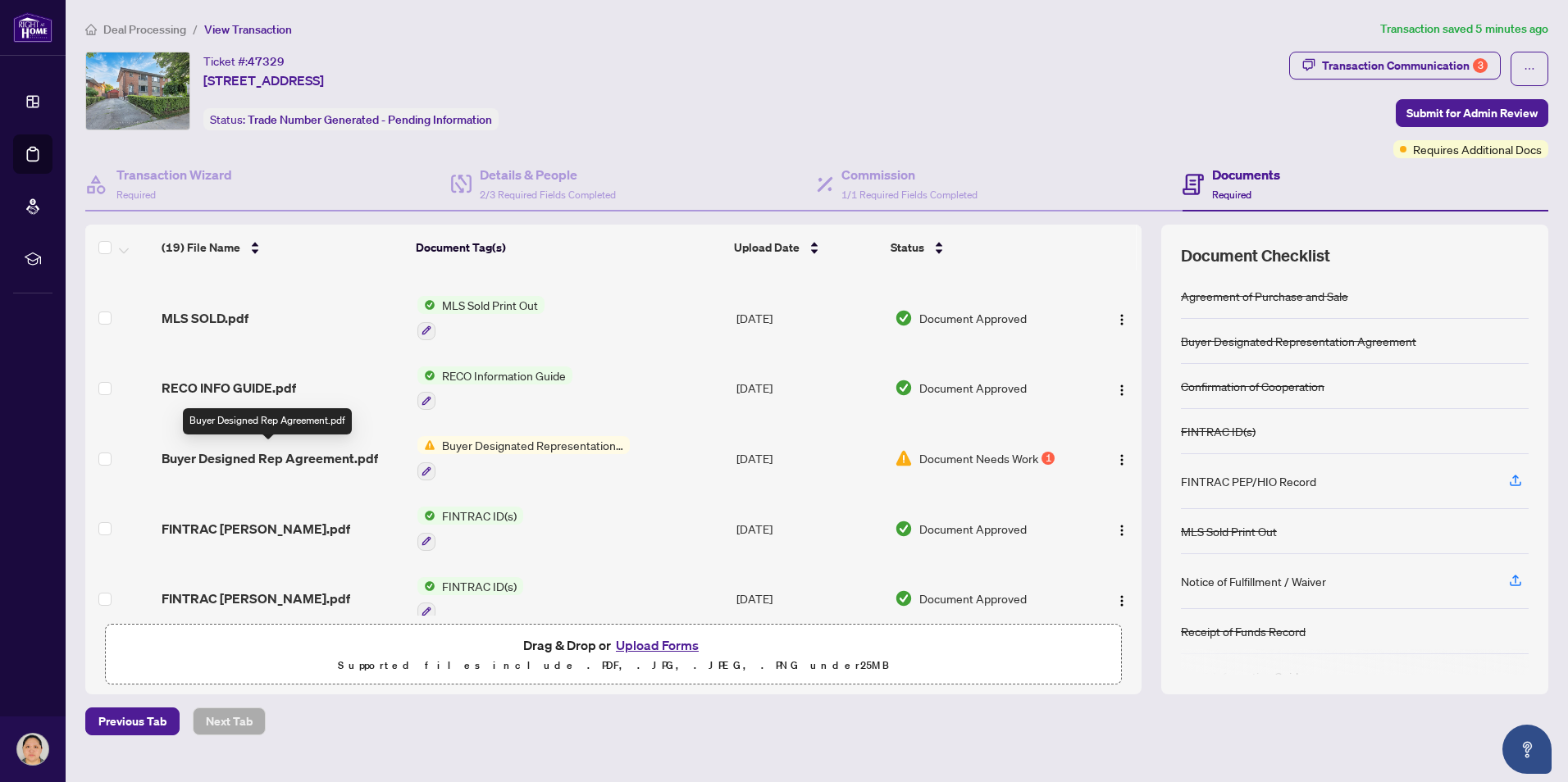
click at [254, 454] on span "Buyer Designed Rep Agreement.pdf" at bounding box center [269, 458] width 216 height 20
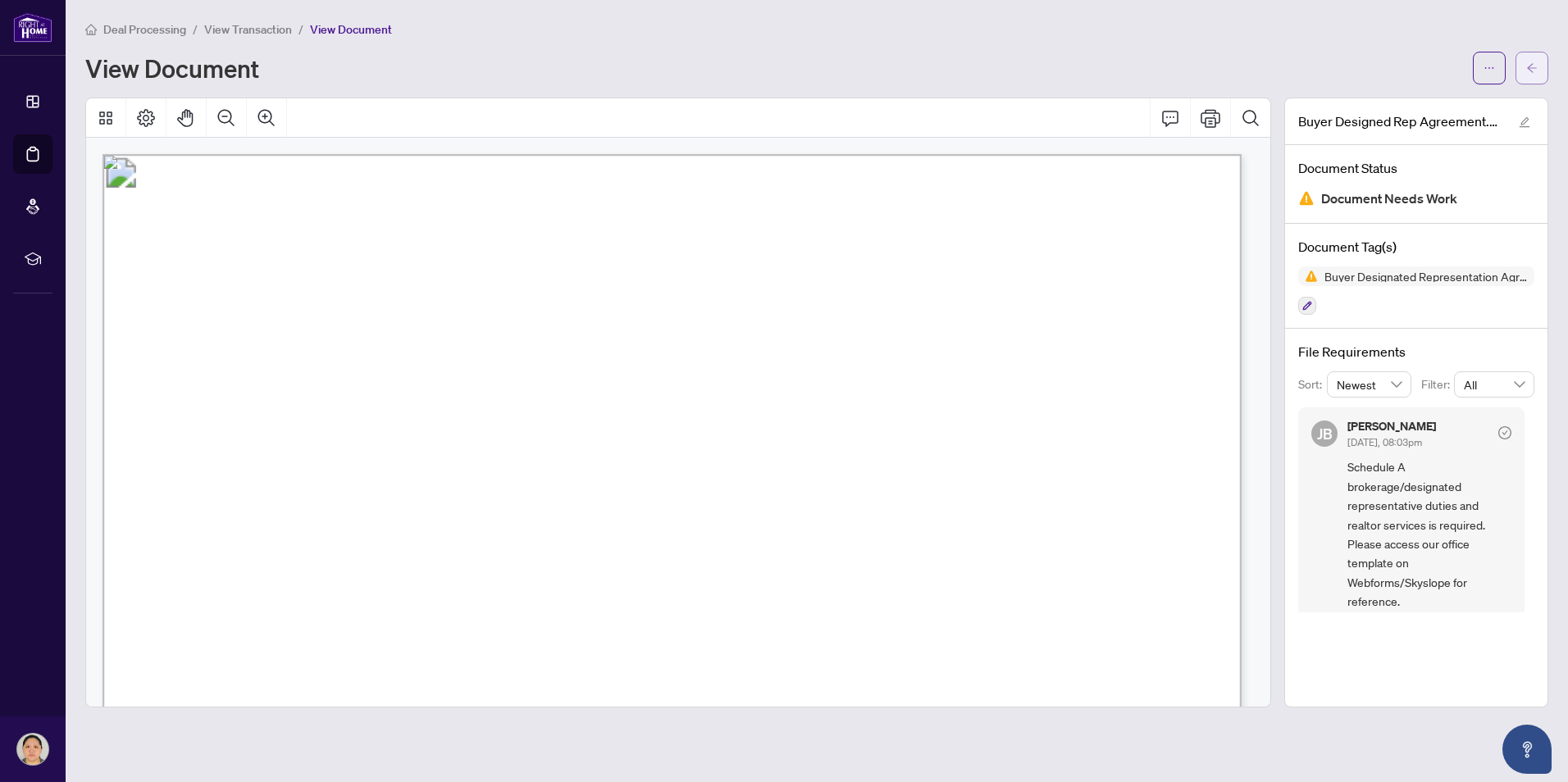
click at [1522, 70] on button "button" at bounding box center [1531, 67] width 33 height 33
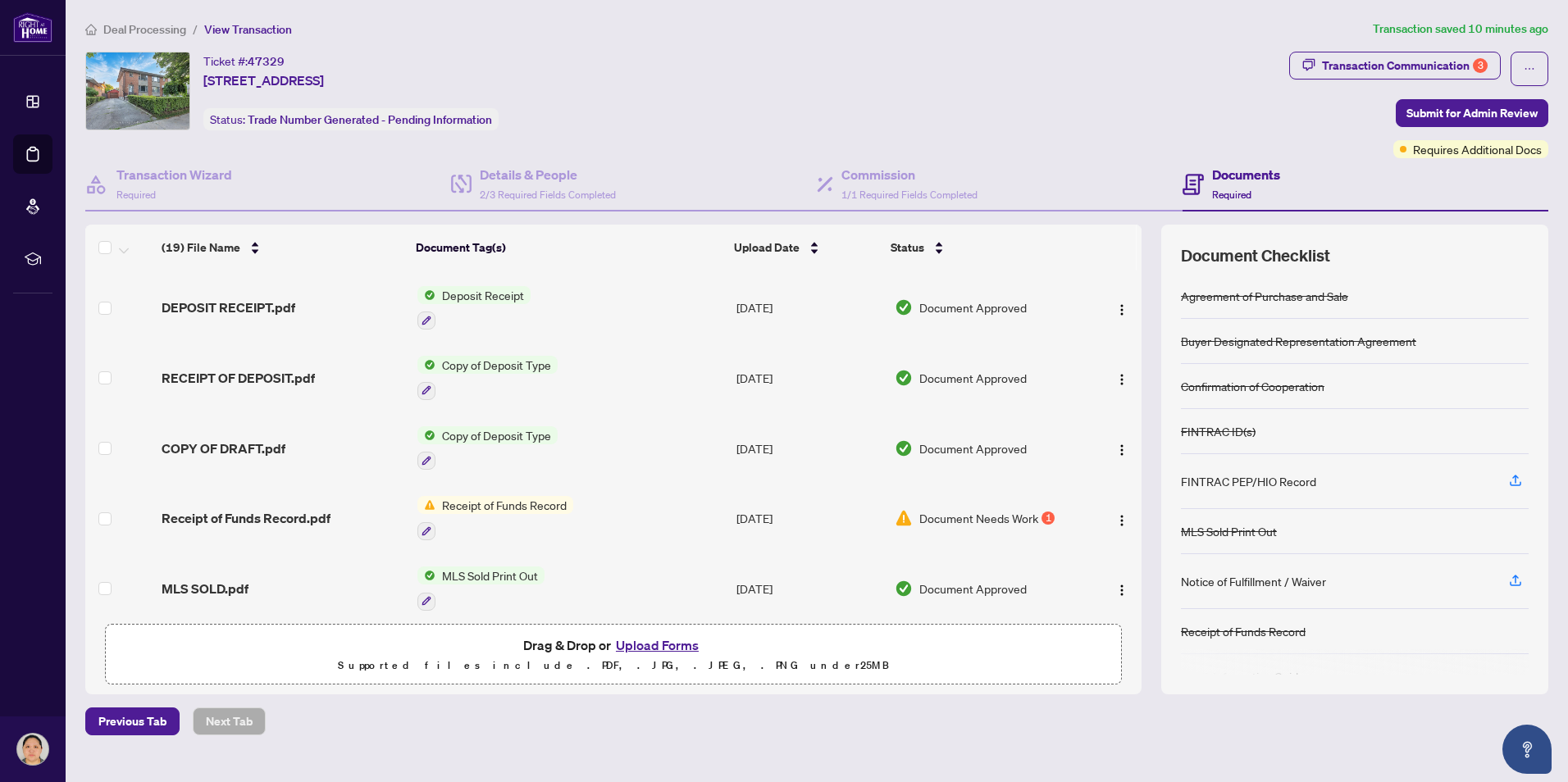
scroll to position [492, 0]
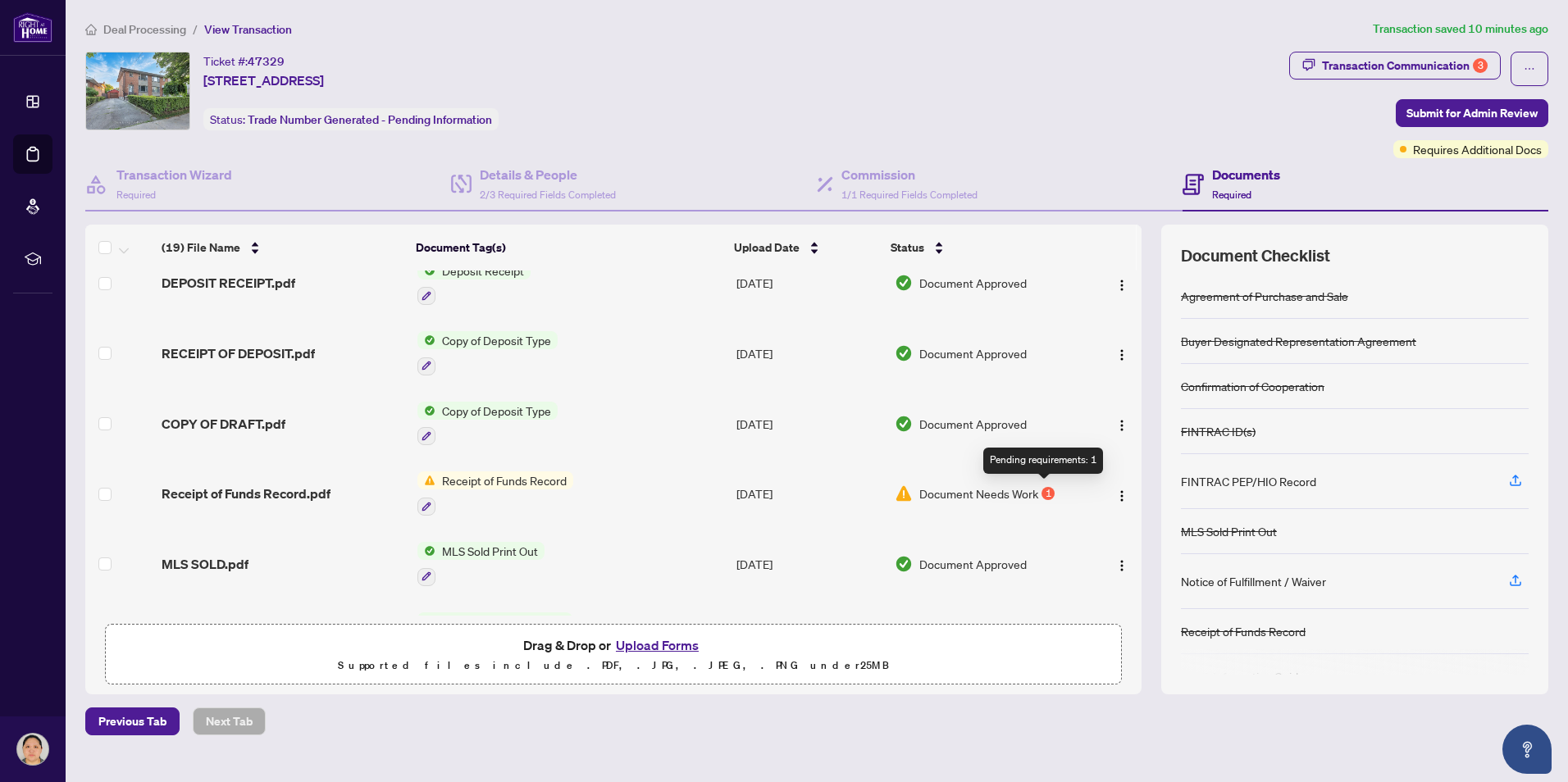
click at [1041, 489] on div "1" at bounding box center [1048, 493] width 13 height 13
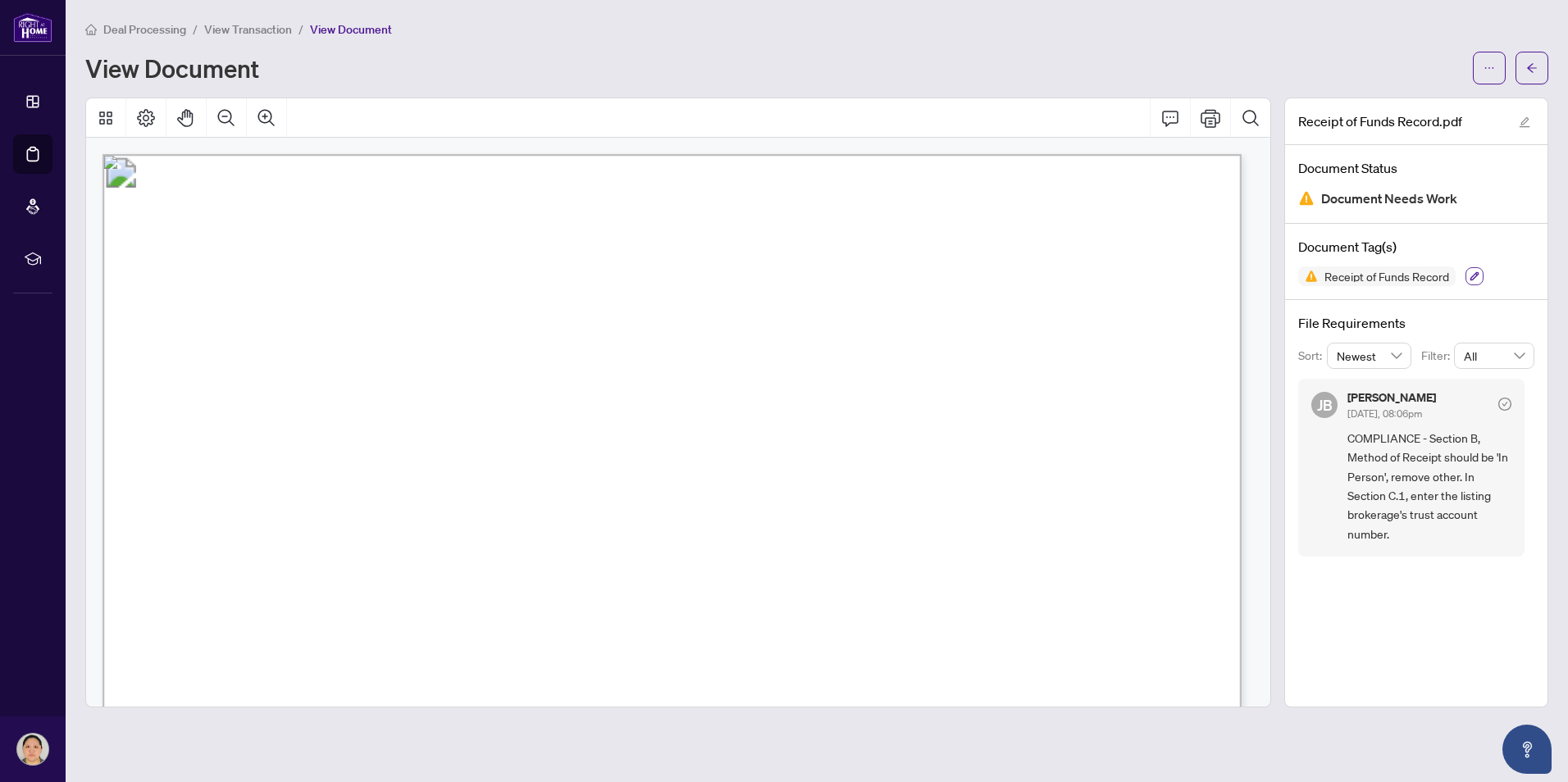
click at [1474, 280] on button "button" at bounding box center [1474, 277] width 18 height 18
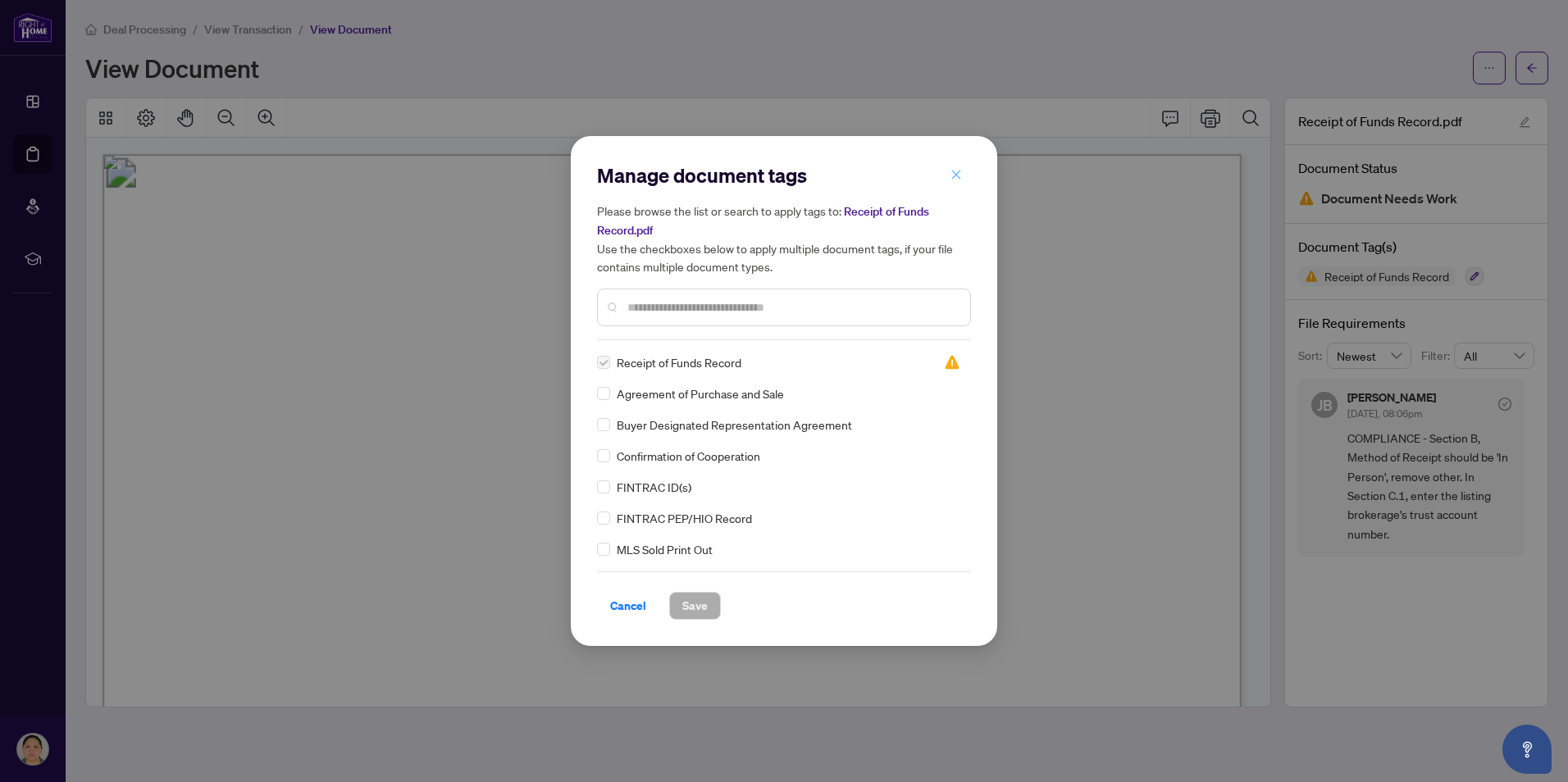
click at [959, 176] on icon "close" at bounding box center [956, 175] width 12 height 12
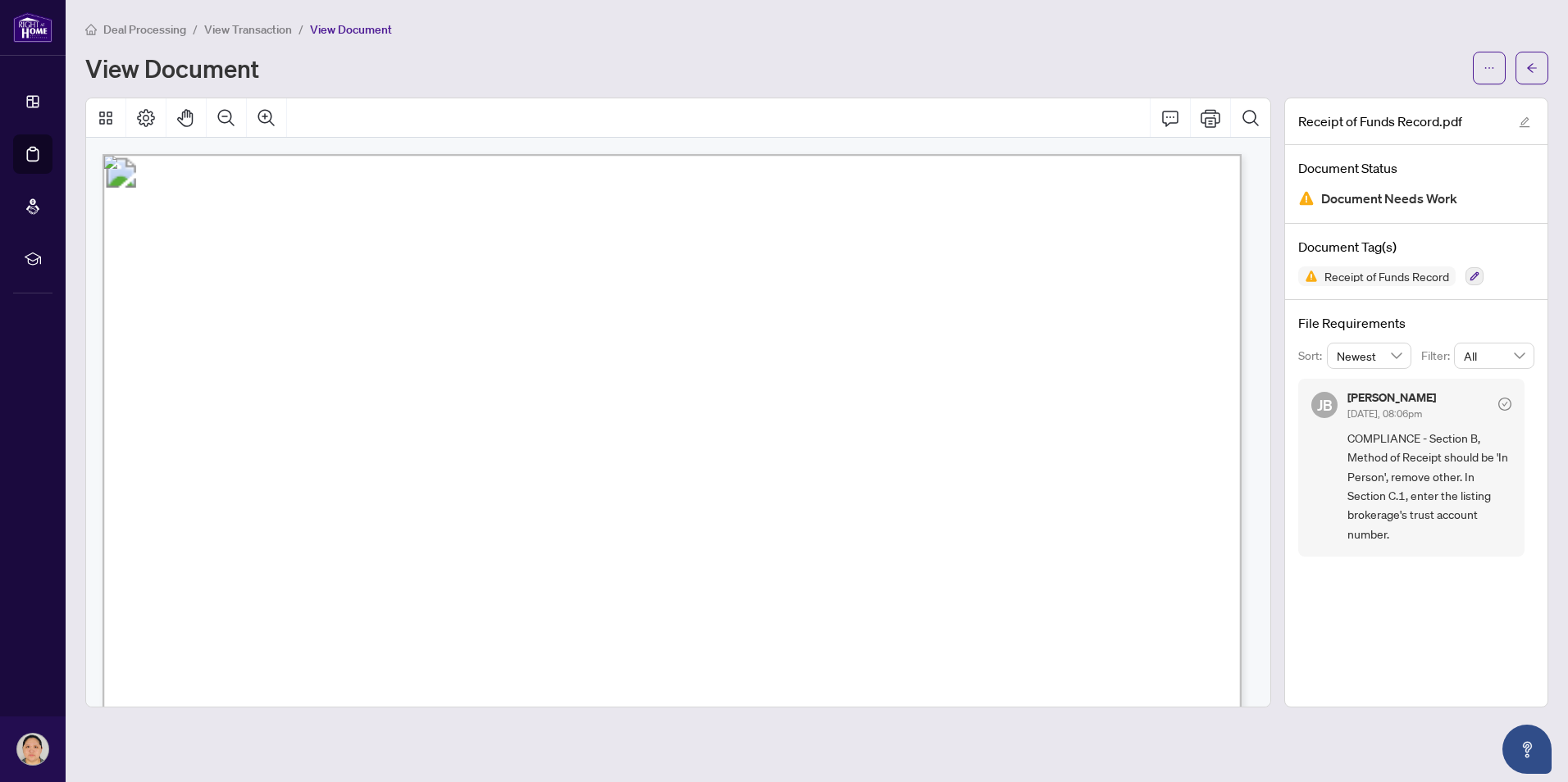
click at [1503, 403] on icon "check-circle" at bounding box center [1505, 404] width 5 height 5
click at [1531, 71] on icon "arrow-left" at bounding box center [1531, 67] width 10 height 9
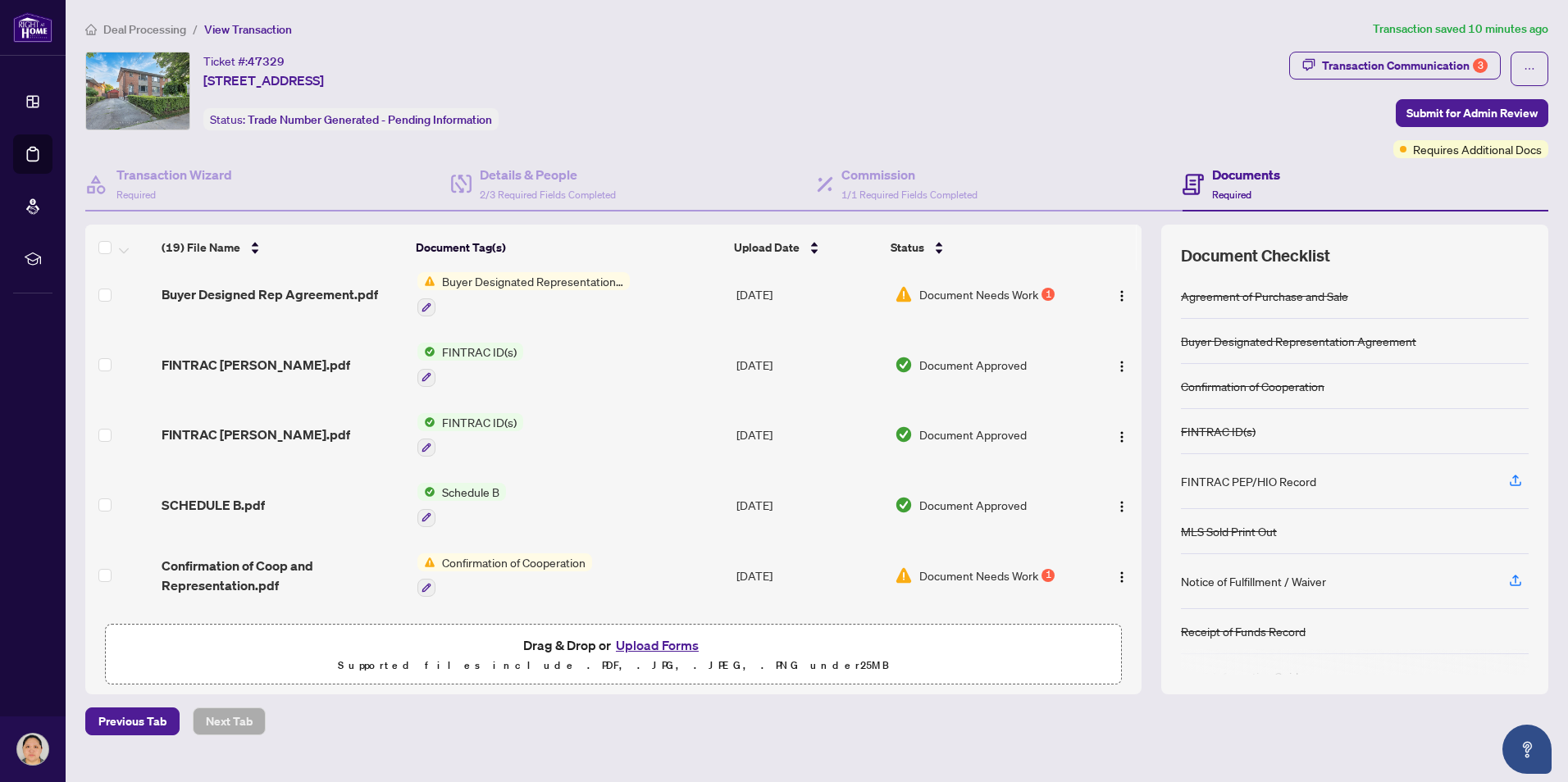
scroll to position [968, 0]
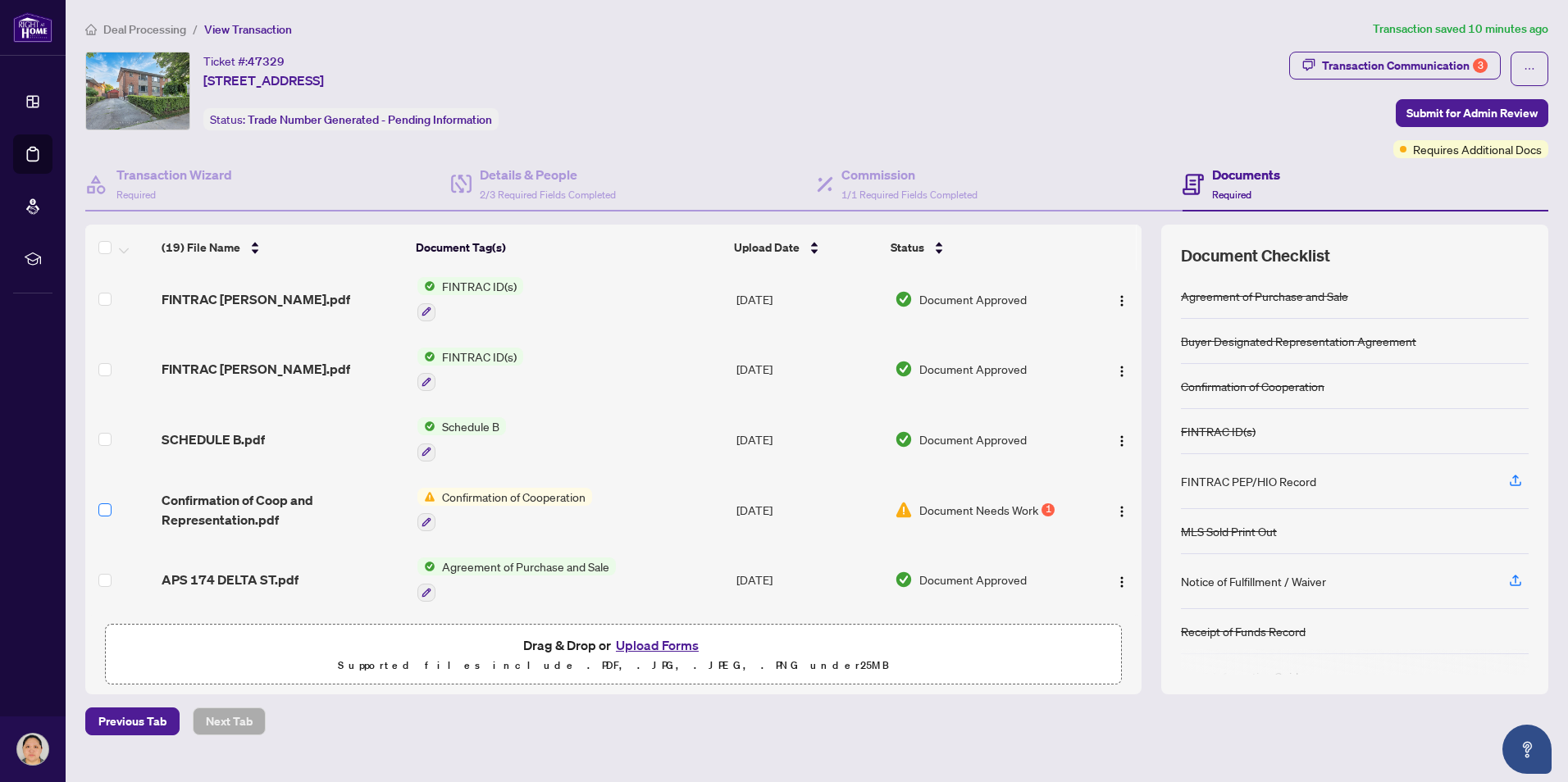
click at [101, 512] on label at bounding box center [105, 510] width 13 height 18
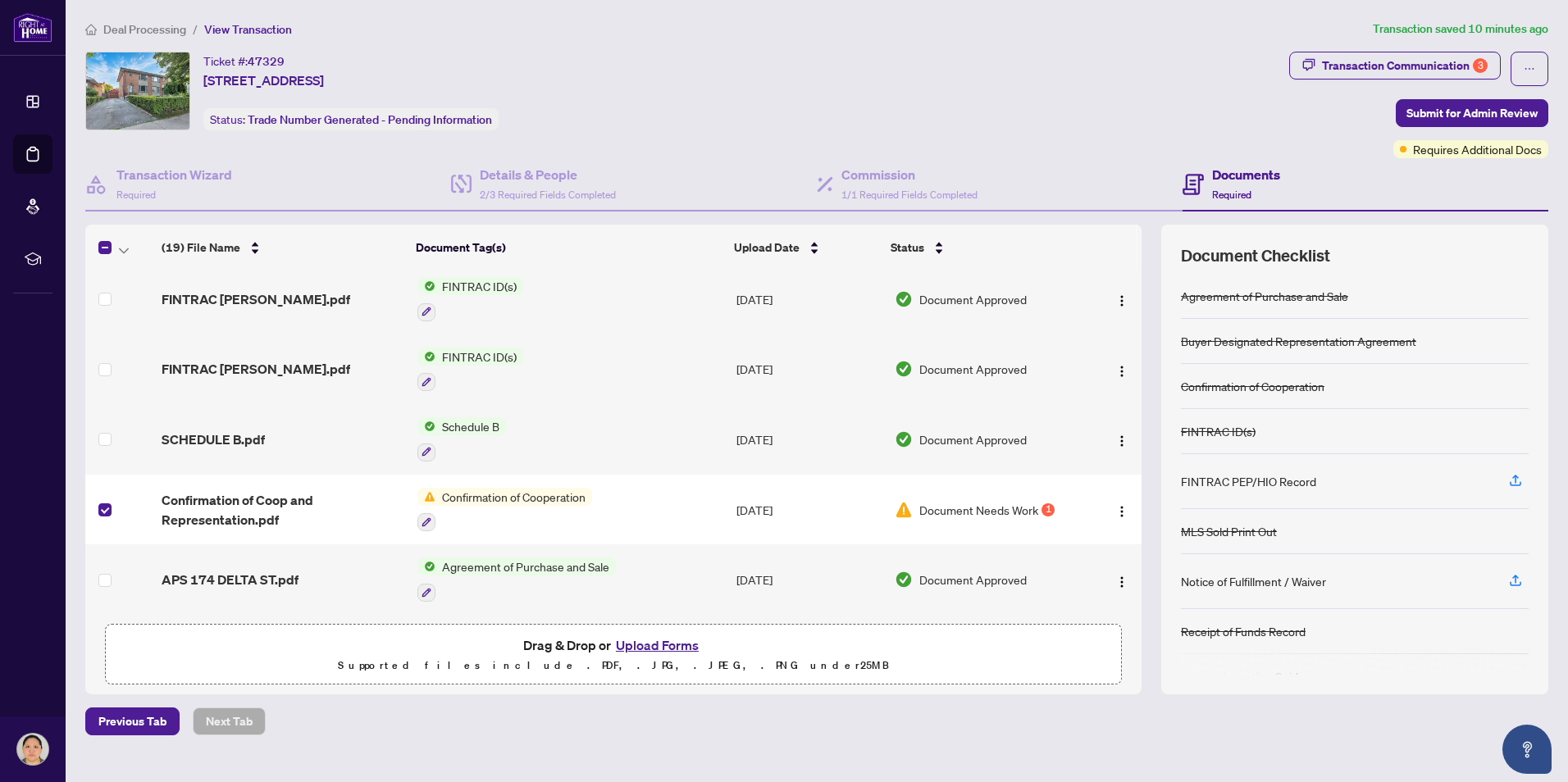
click at [631, 647] on button "Upload Forms" at bounding box center [657, 645] width 93 height 21
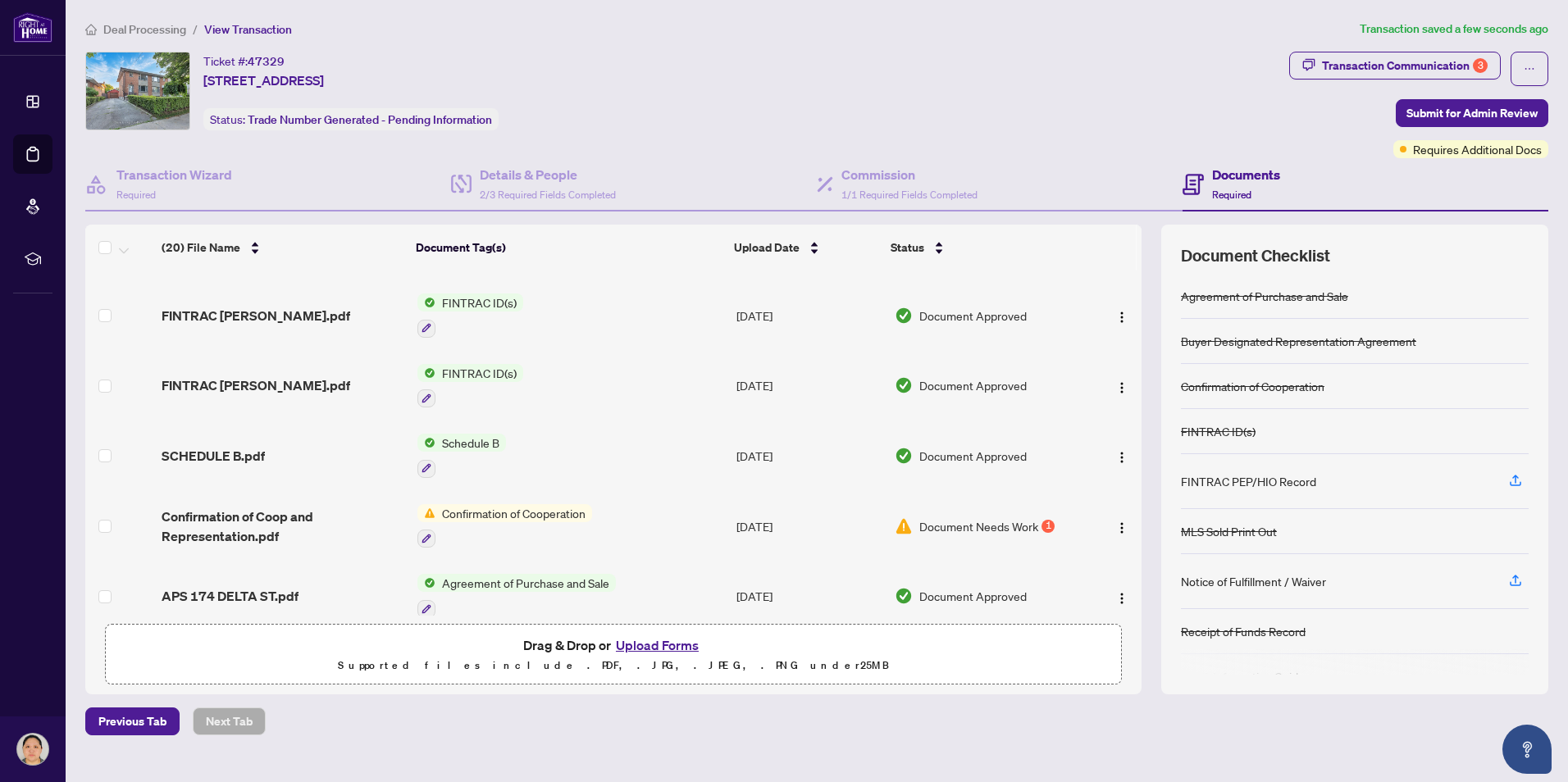
scroll to position [1034, 0]
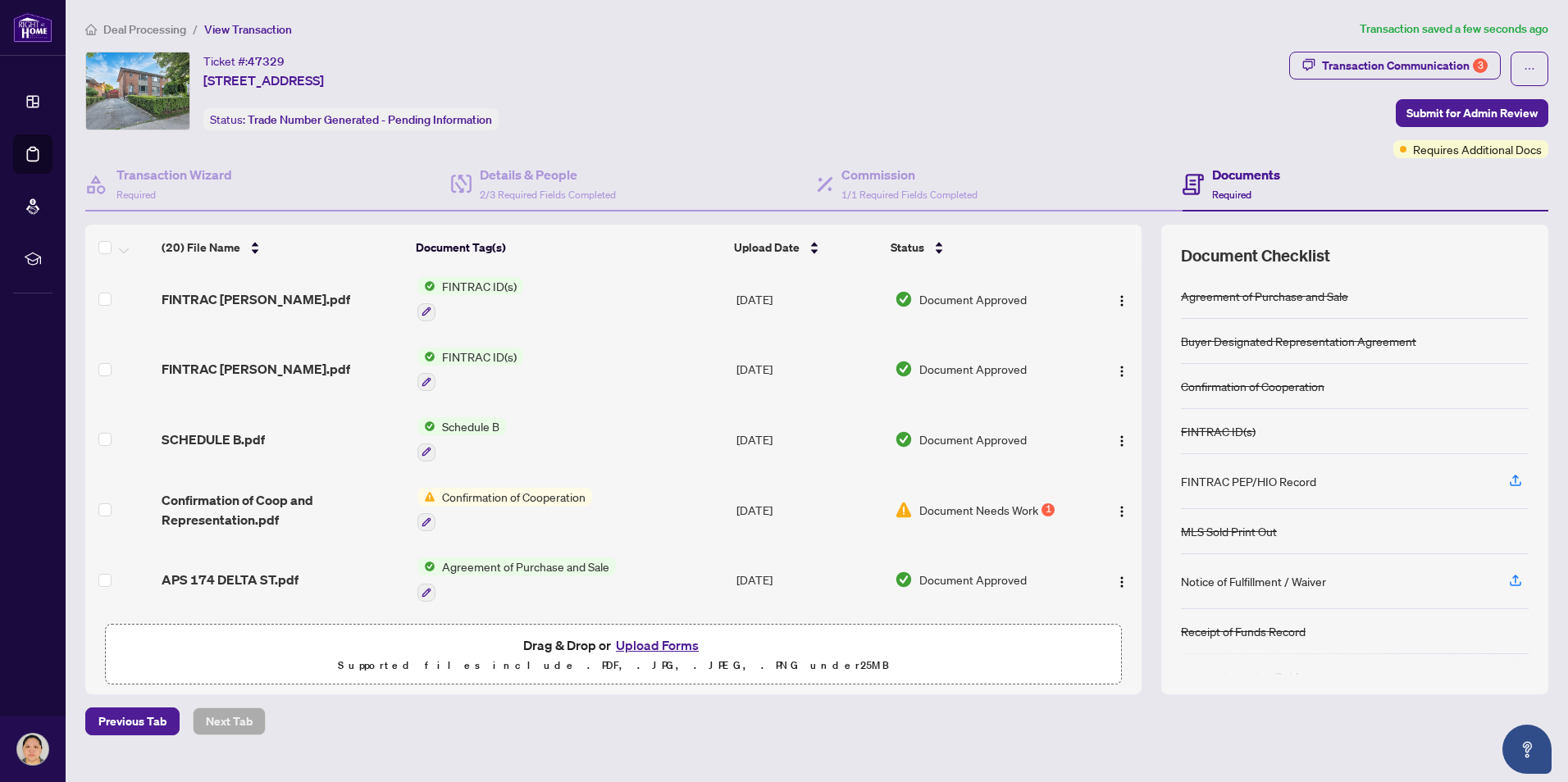
click at [657, 641] on button "Upload Forms" at bounding box center [657, 645] width 93 height 21
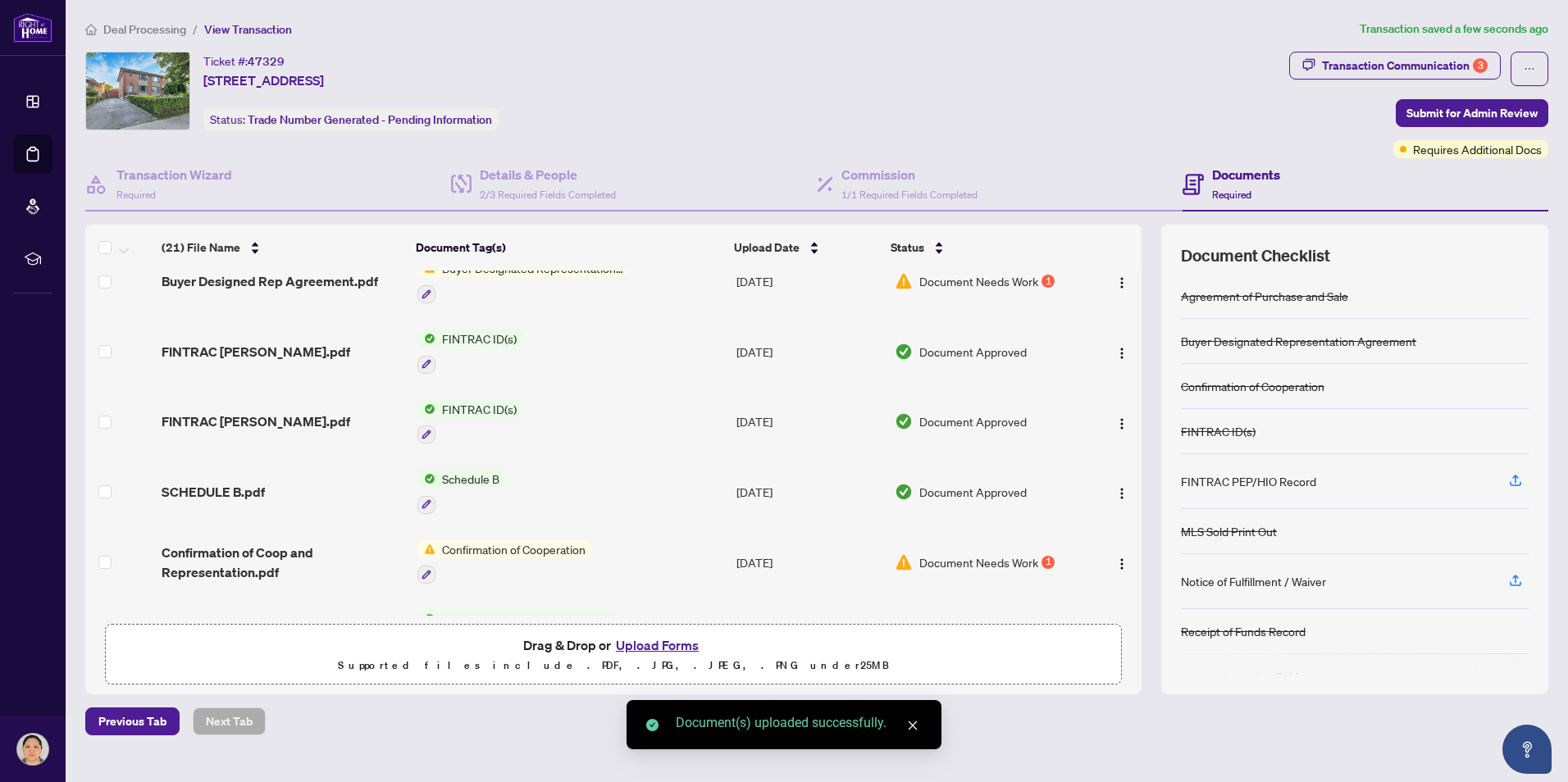
scroll to position [1086, 0]
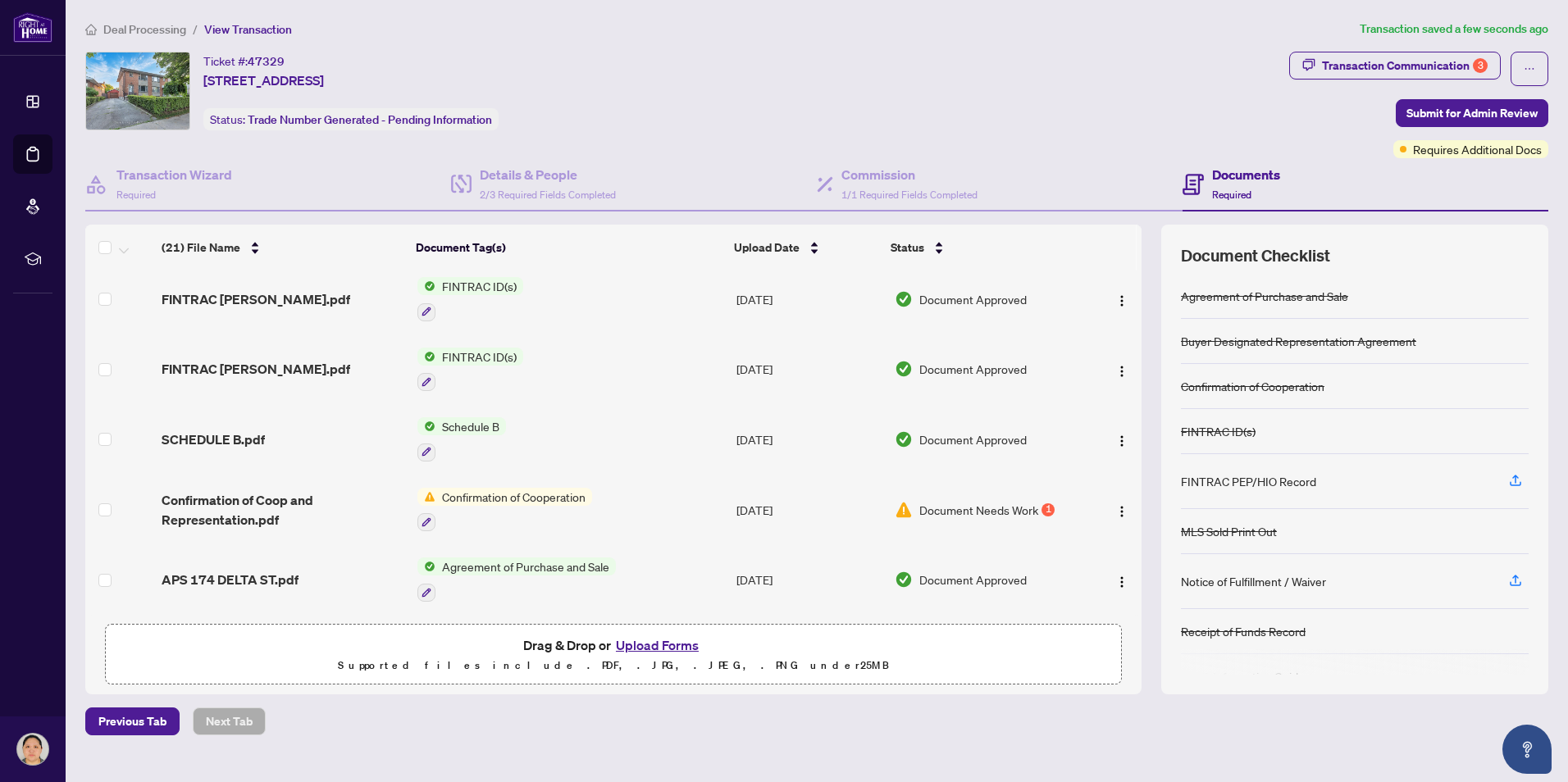
drag, startPoint x: 1143, startPoint y: 582, endPoint x: 1142, endPoint y: 550, distance: 32.0
click at [1142, 550] on div "(21) File Name Document Tag(s) Upload Date Status Trade Sheet Signed.pdf Add a …" at bounding box center [816, 458] width 1463 height 469
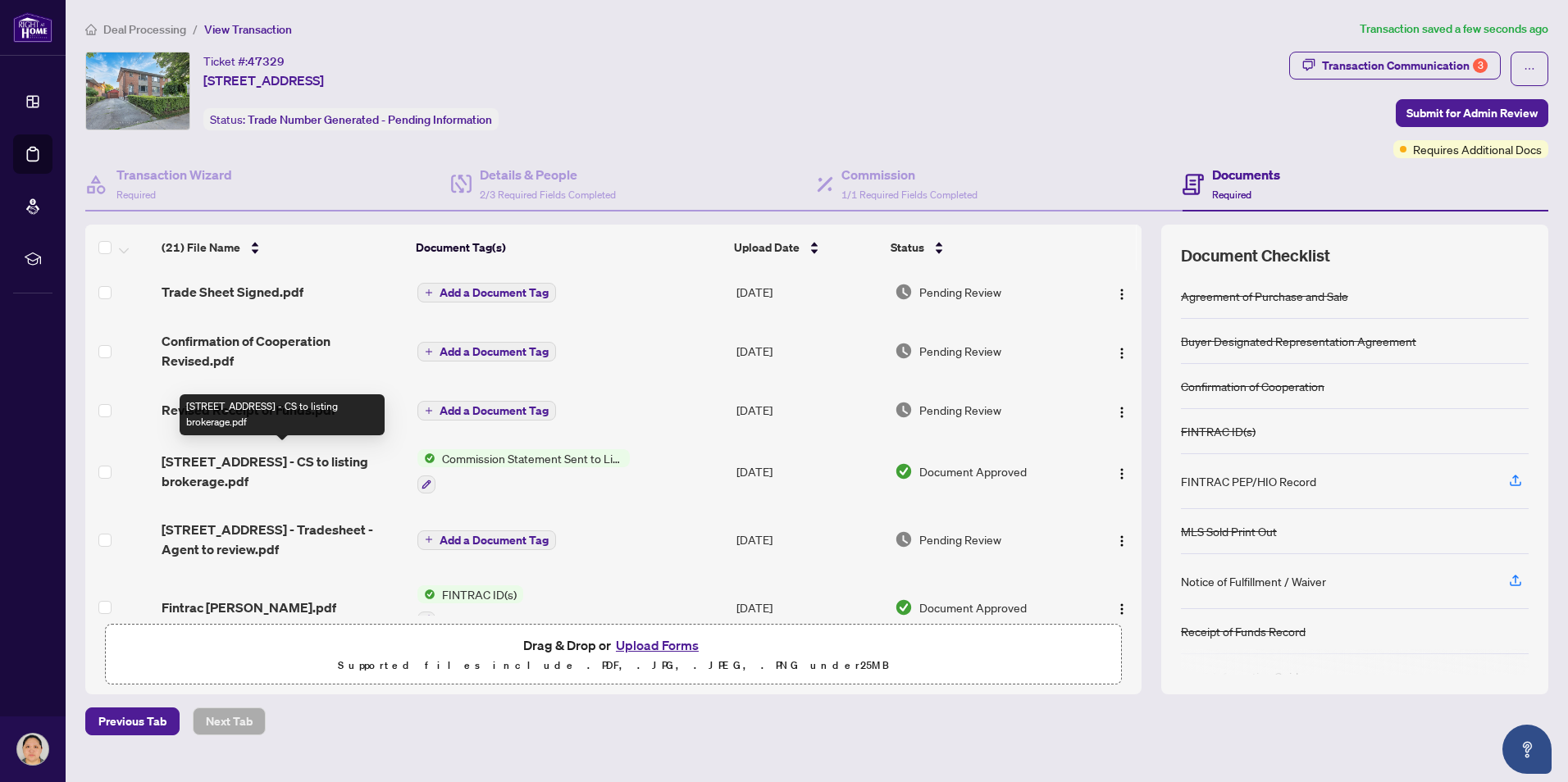
scroll to position [0, 0]
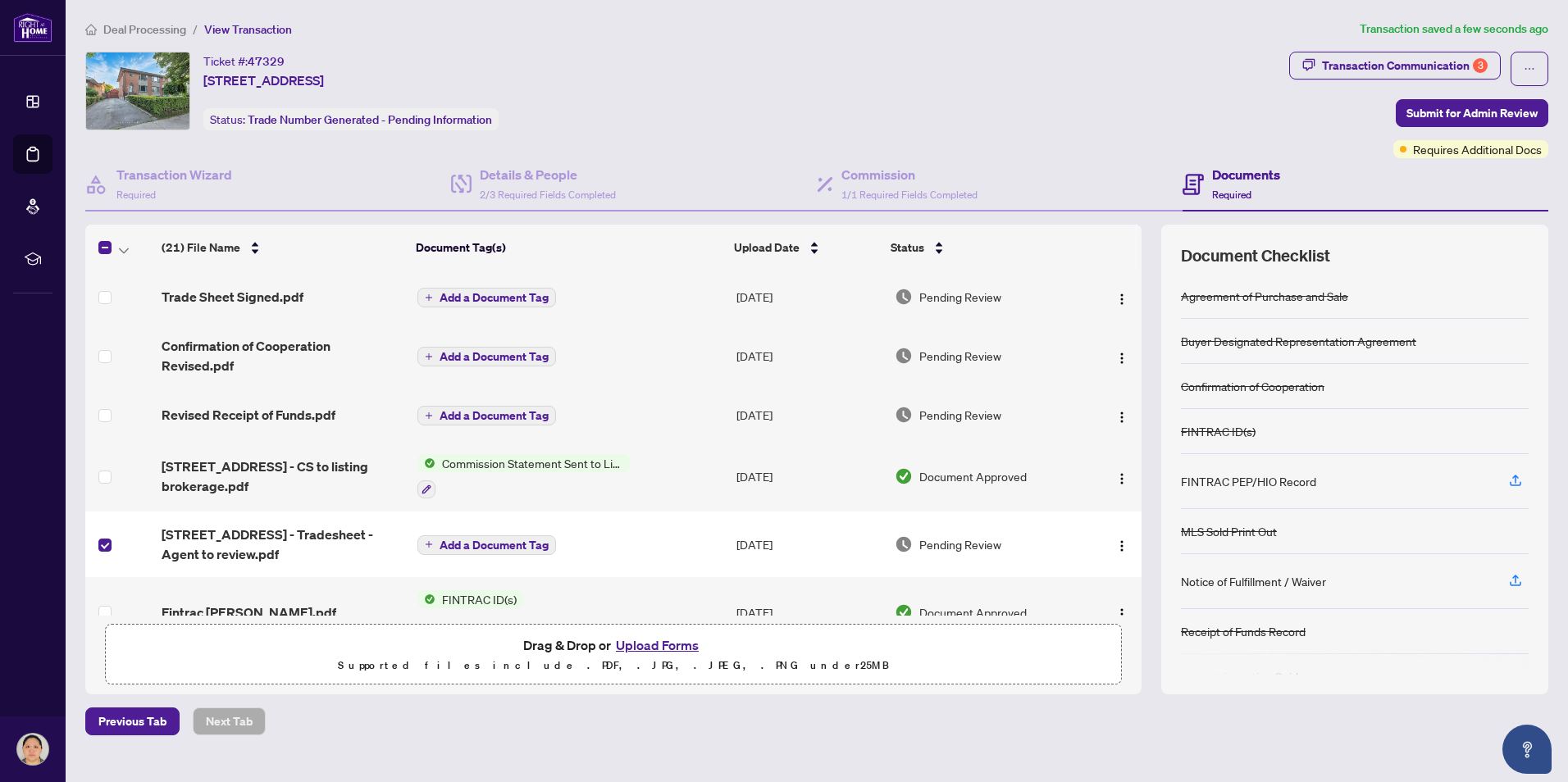
click at [644, 645] on button "Upload Forms" at bounding box center [657, 645] width 93 height 21
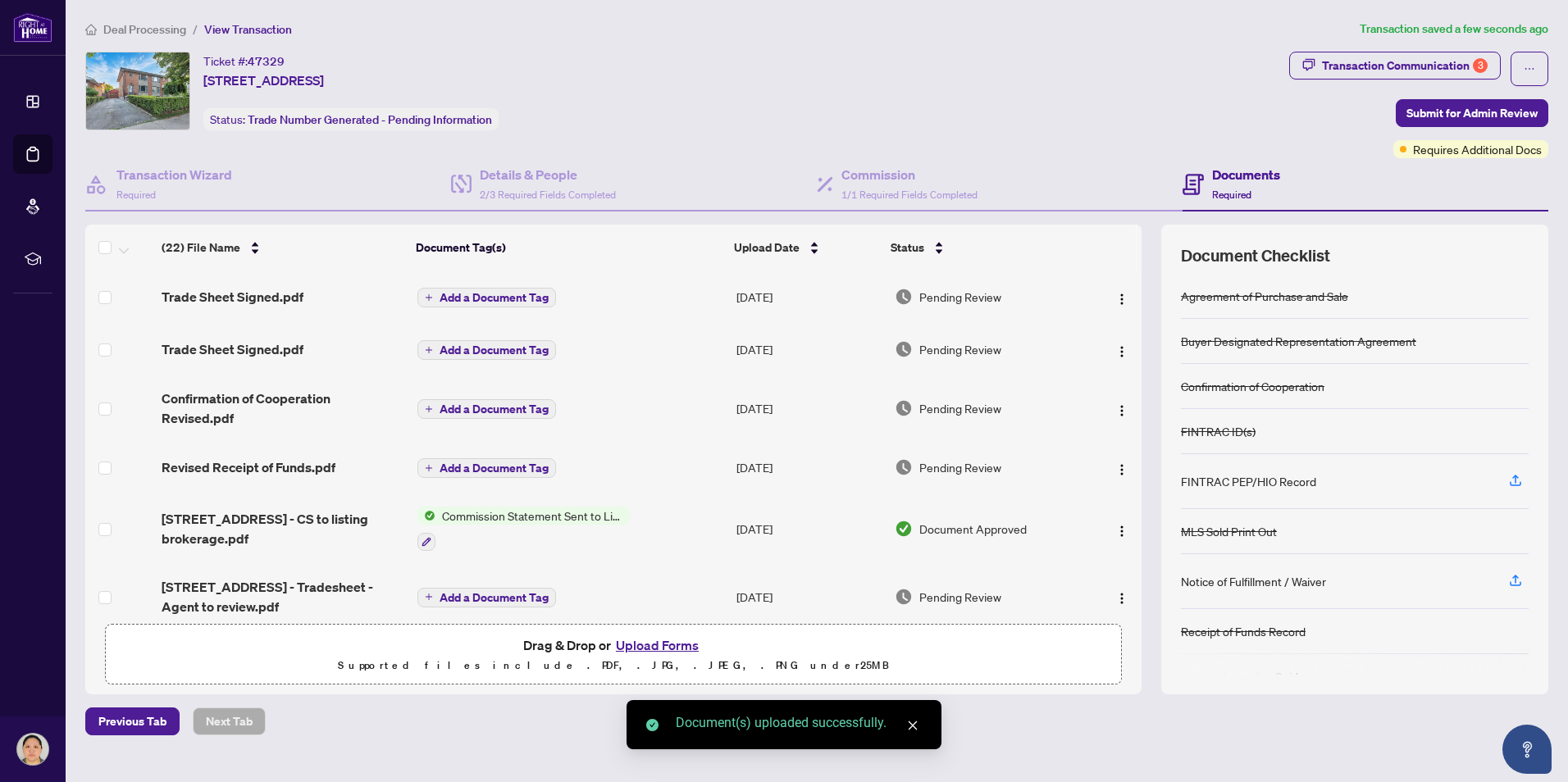
click at [911, 727] on icon "close" at bounding box center [913, 726] width 9 height 9
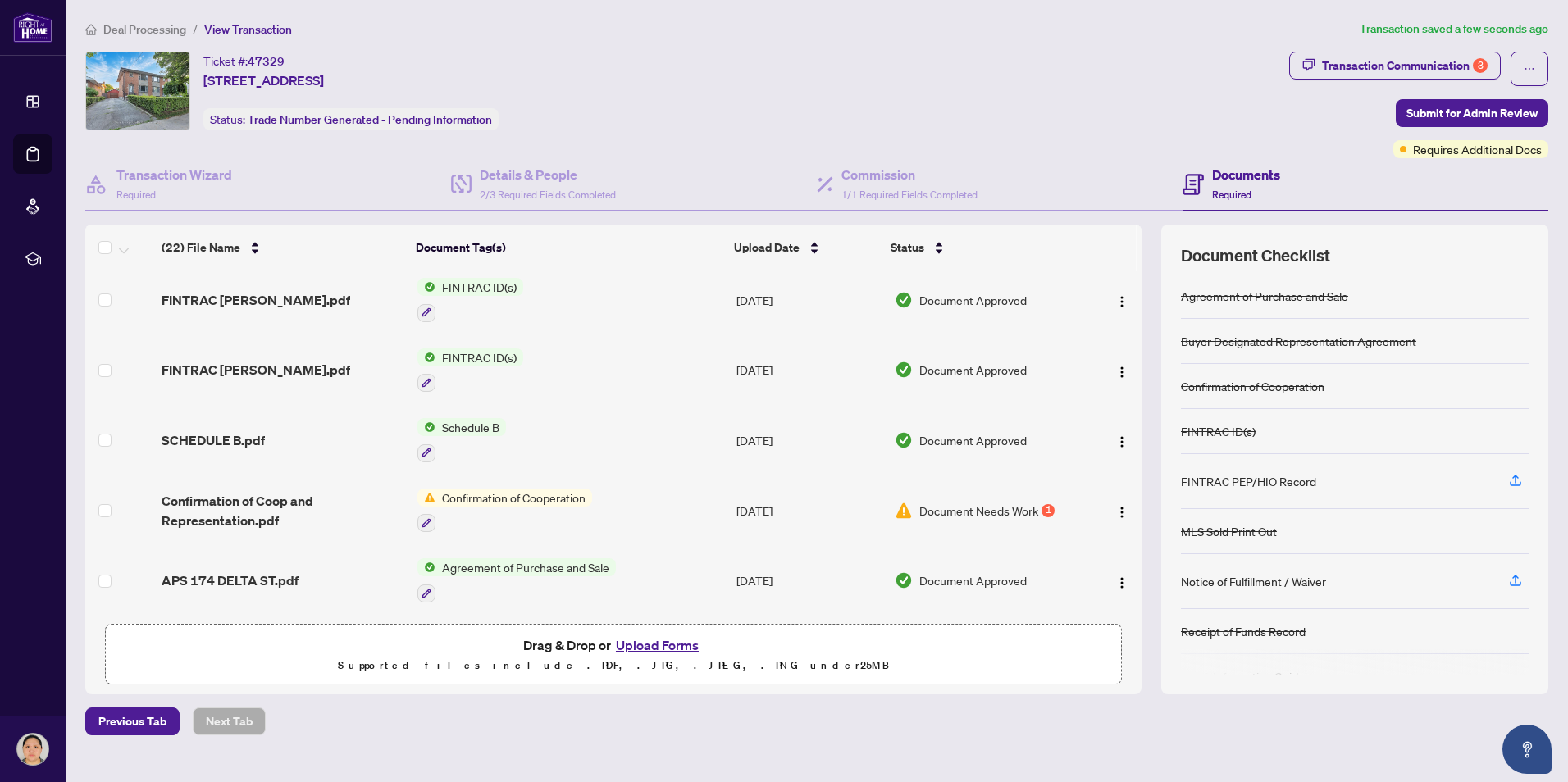
scroll to position [1138, 0]
click at [1511, 116] on span "Submit for Admin Review" at bounding box center [1471, 113] width 131 height 27
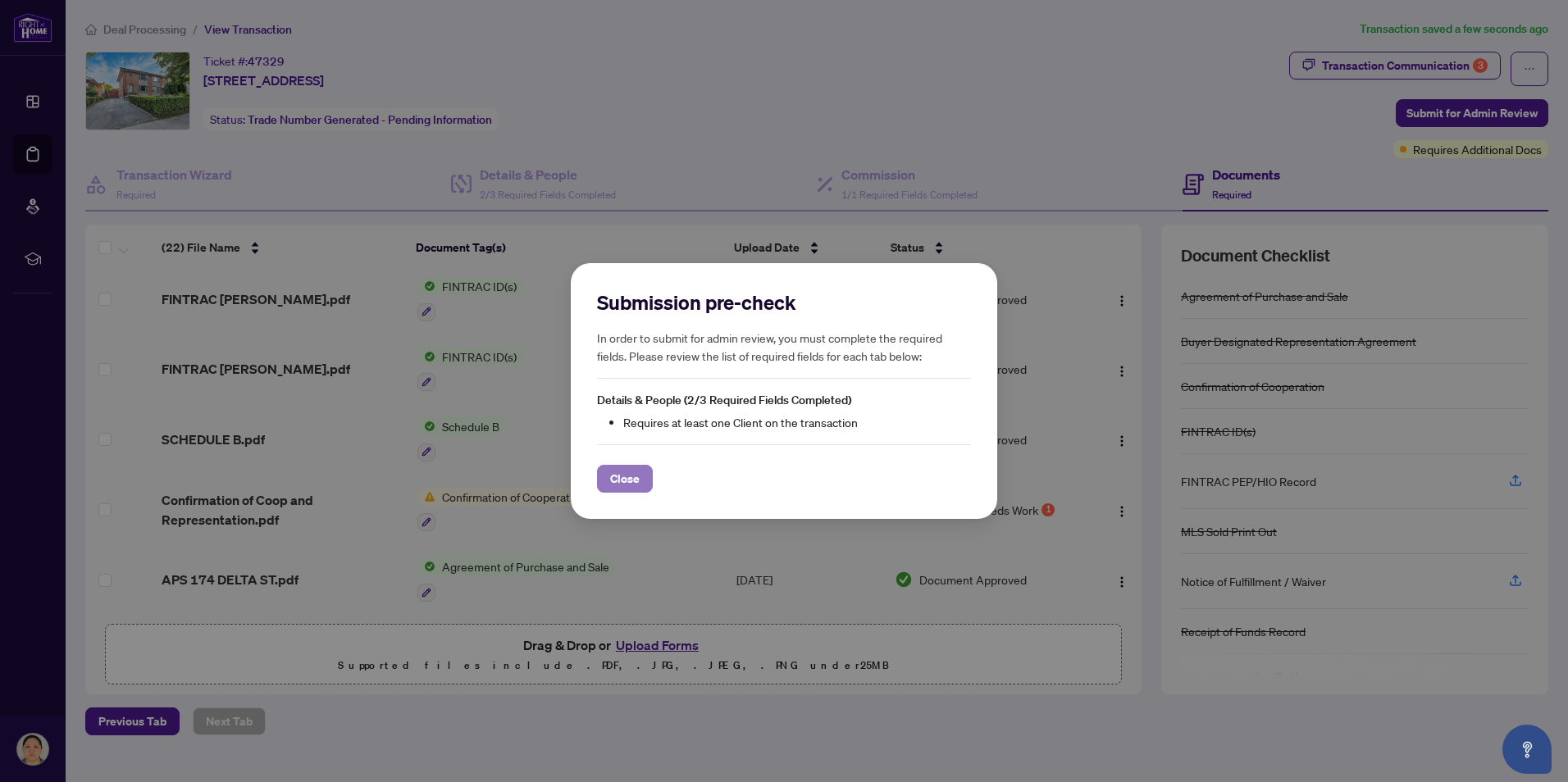
click at [621, 480] on span "Close" at bounding box center [624, 479] width 29 height 27
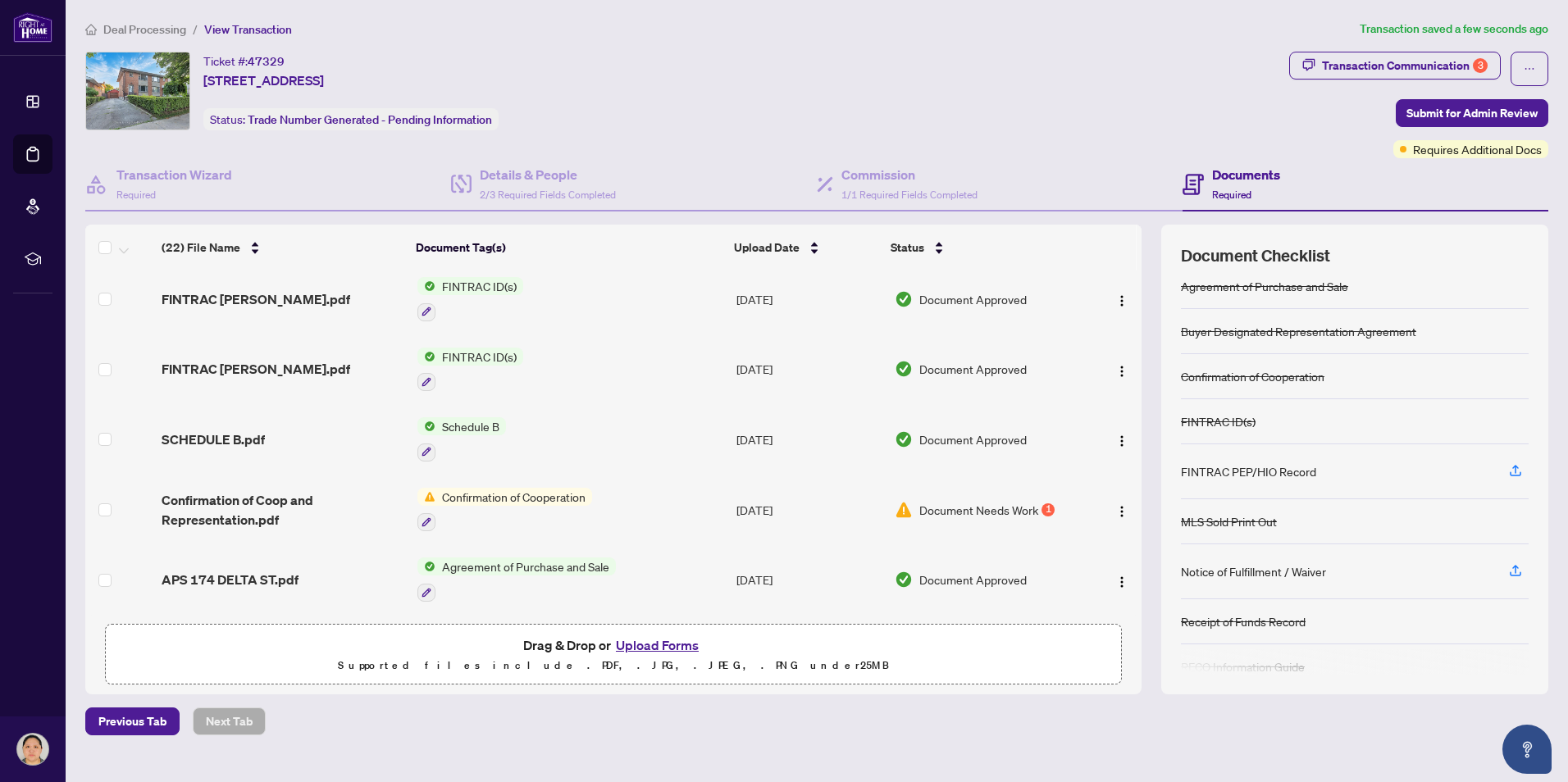
scroll to position [0, 0]
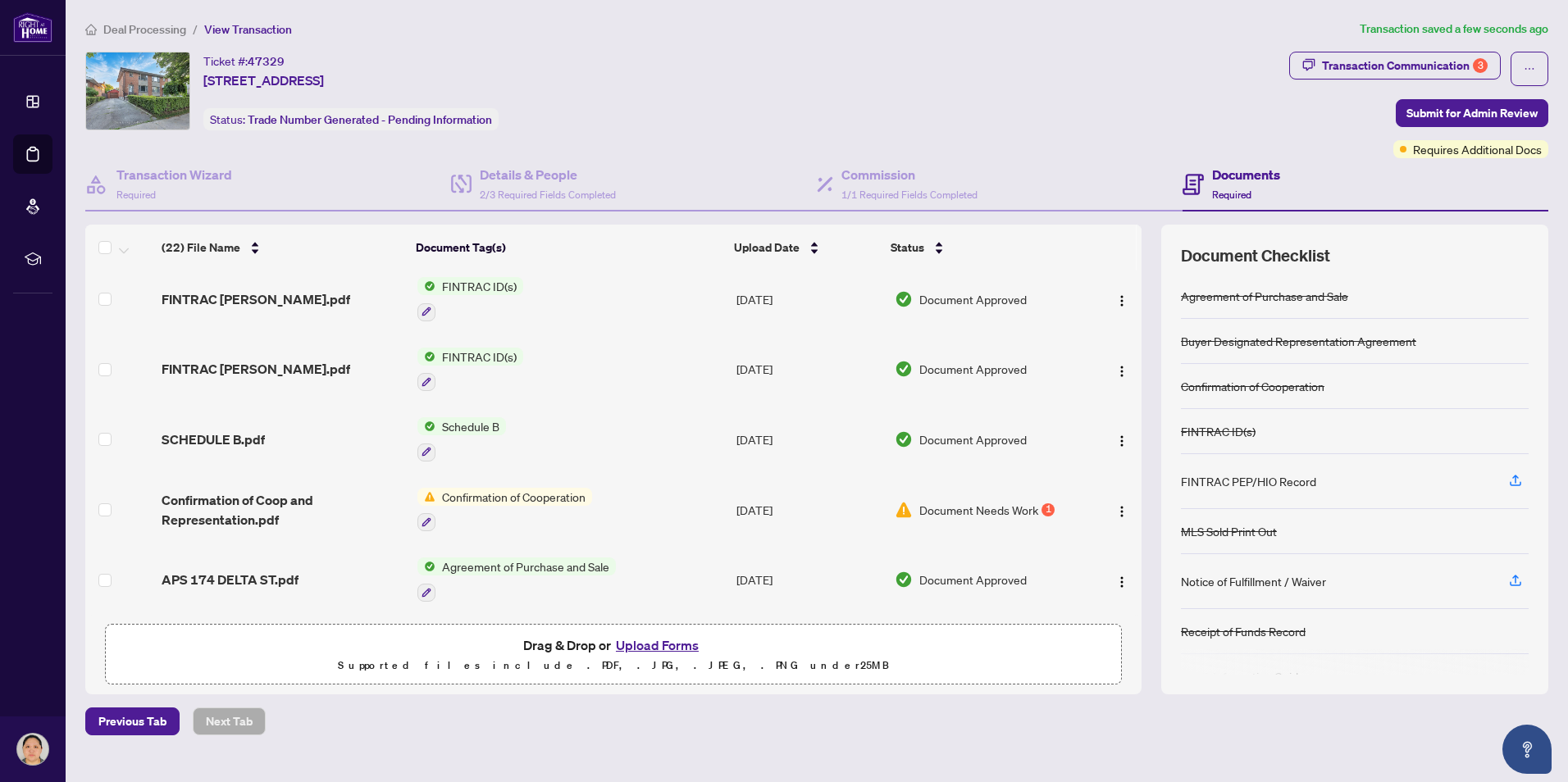
click at [1225, 191] on span "Required" at bounding box center [1231, 195] width 39 height 12
